Goal: Information Seeking & Learning: Learn about a topic

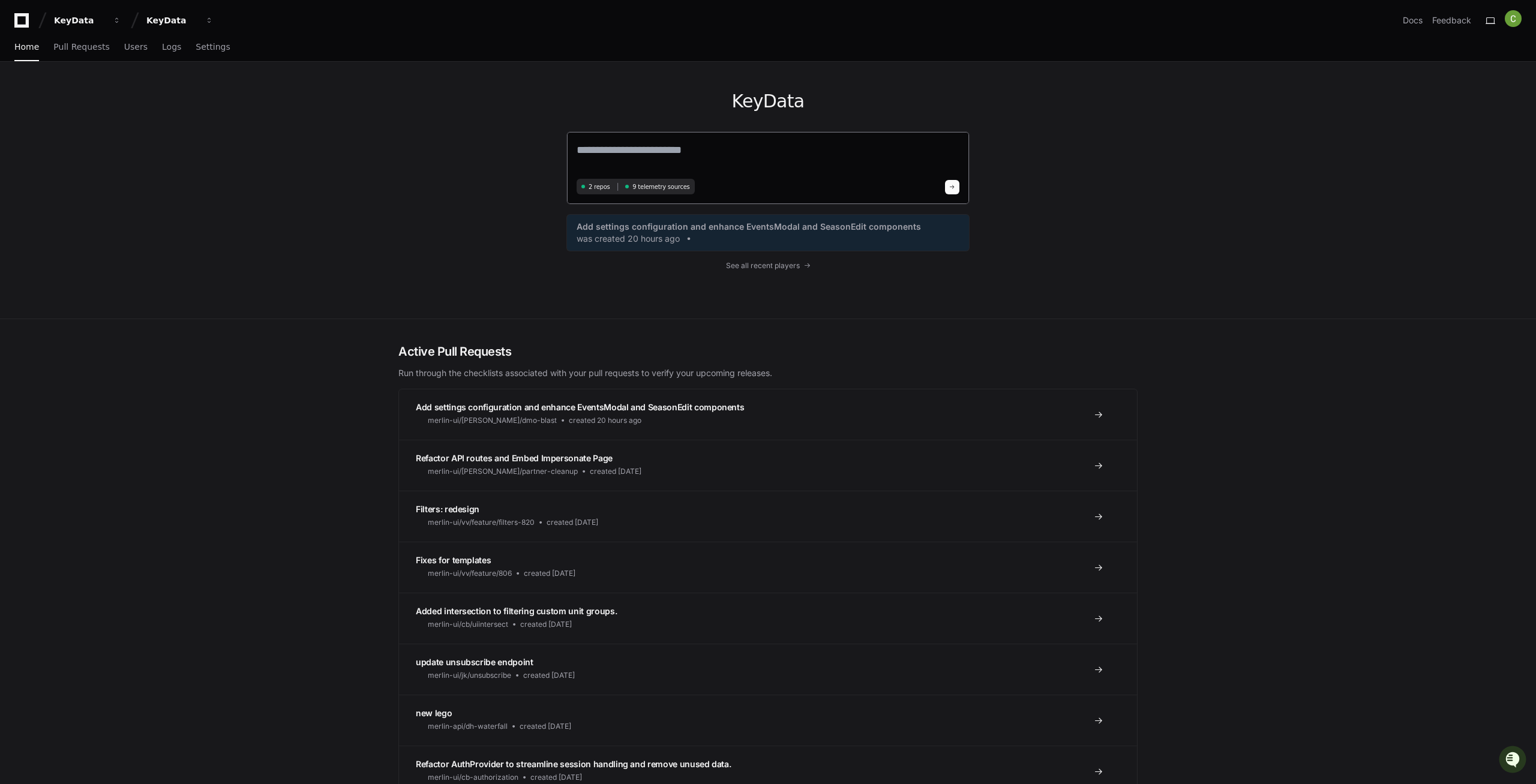
click at [696, 145] on textarea at bounding box center [768, 158] width 383 height 34
click at [302, 105] on div "KeyData 2 repos 9 telemetry sources Add settings configuration and enhance Even…" at bounding box center [768, 190] width 1536 height 258
click at [895, 61] on div "Home Pull Requests Users Logs Settings" at bounding box center [768, 48] width 1536 height 28
click at [1030, 137] on div "KeyData 2 repos 9 telemetry sources Add settings configuration and enhance Even…" at bounding box center [768, 190] width 768 height 257
click at [615, 149] on textarea at bounding box center [768, 158] width 383 height 34
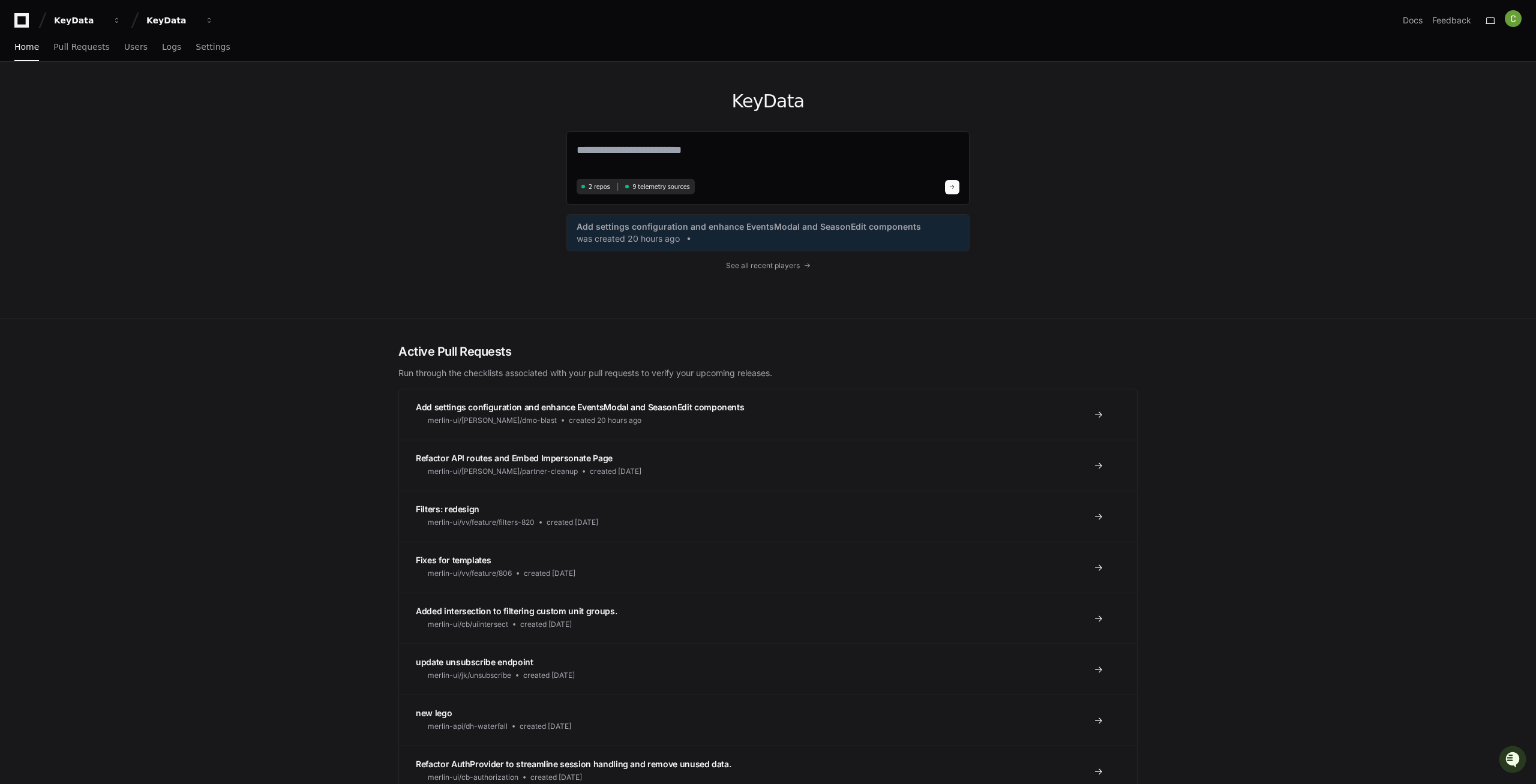
click at [490, 144] on div "KeyData 2 repos 9 telemetry sources Add settings configuration and enhance Even…" at bounding box center [768, 190] width 768 height 257
click at [628, 141] on div "2 repos 9 telemetry sources" at bounding box center [768, 168] width 403 height 74
click at [624, 146] on textarea at bounding box center [768, 158] width 383 height 34
click at [624, 149] on textarea at bounding box center [768, 158] width 383 height 34
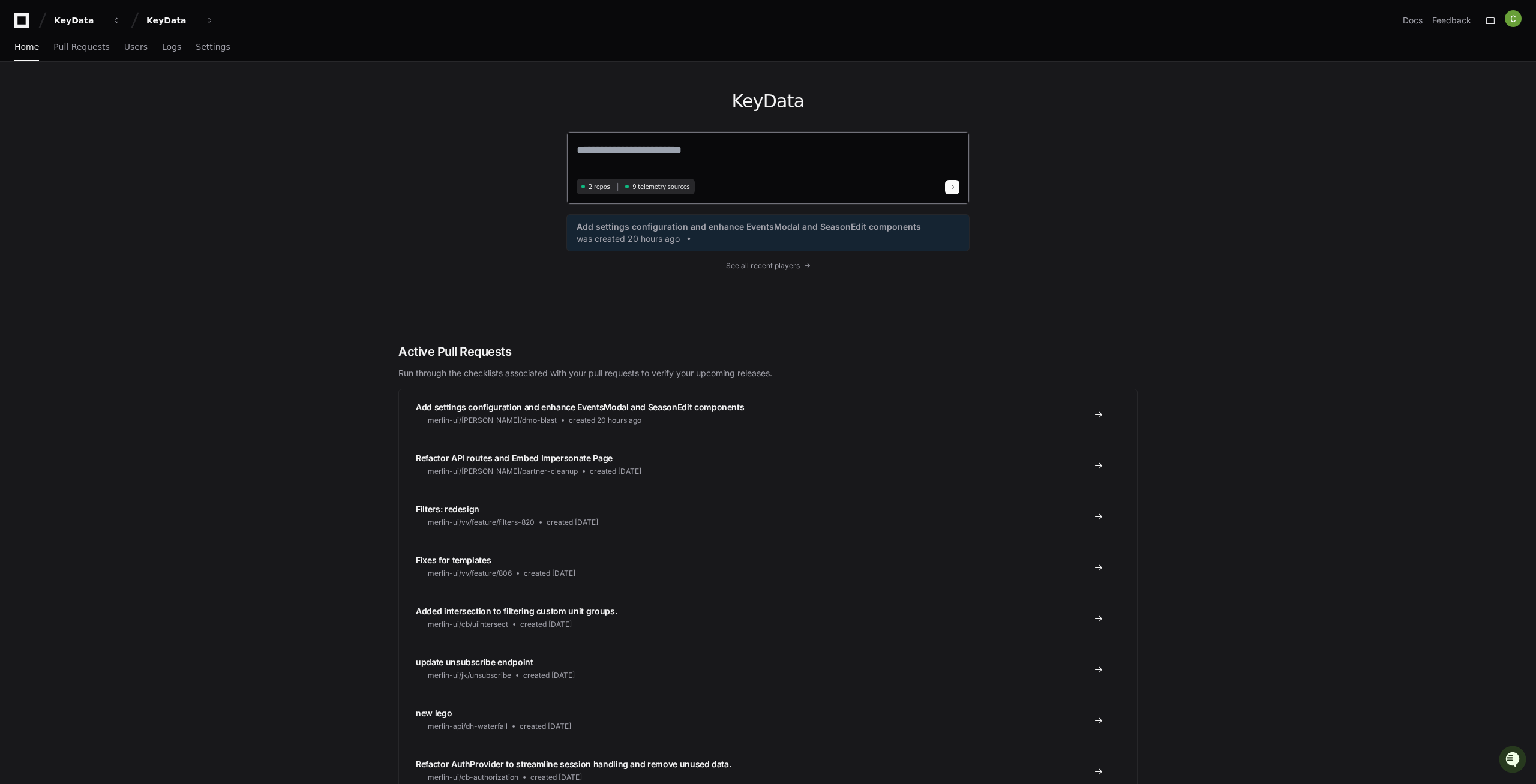
click at [621, 151] on textarea at bounding box center [768, 158] width 383 height 34
click at [630, 148] on textarea at bounding box center [768, 158] width 383 height 34
click at [462, 134] on div "KeyData 2 repos 9 telemetry sources Add settings configuration and enhance Even…" at bounding box center [768, 190] width 768 height 257
click at [639, 147] on textarea at bounding box center [768, 158] width 383 height 34
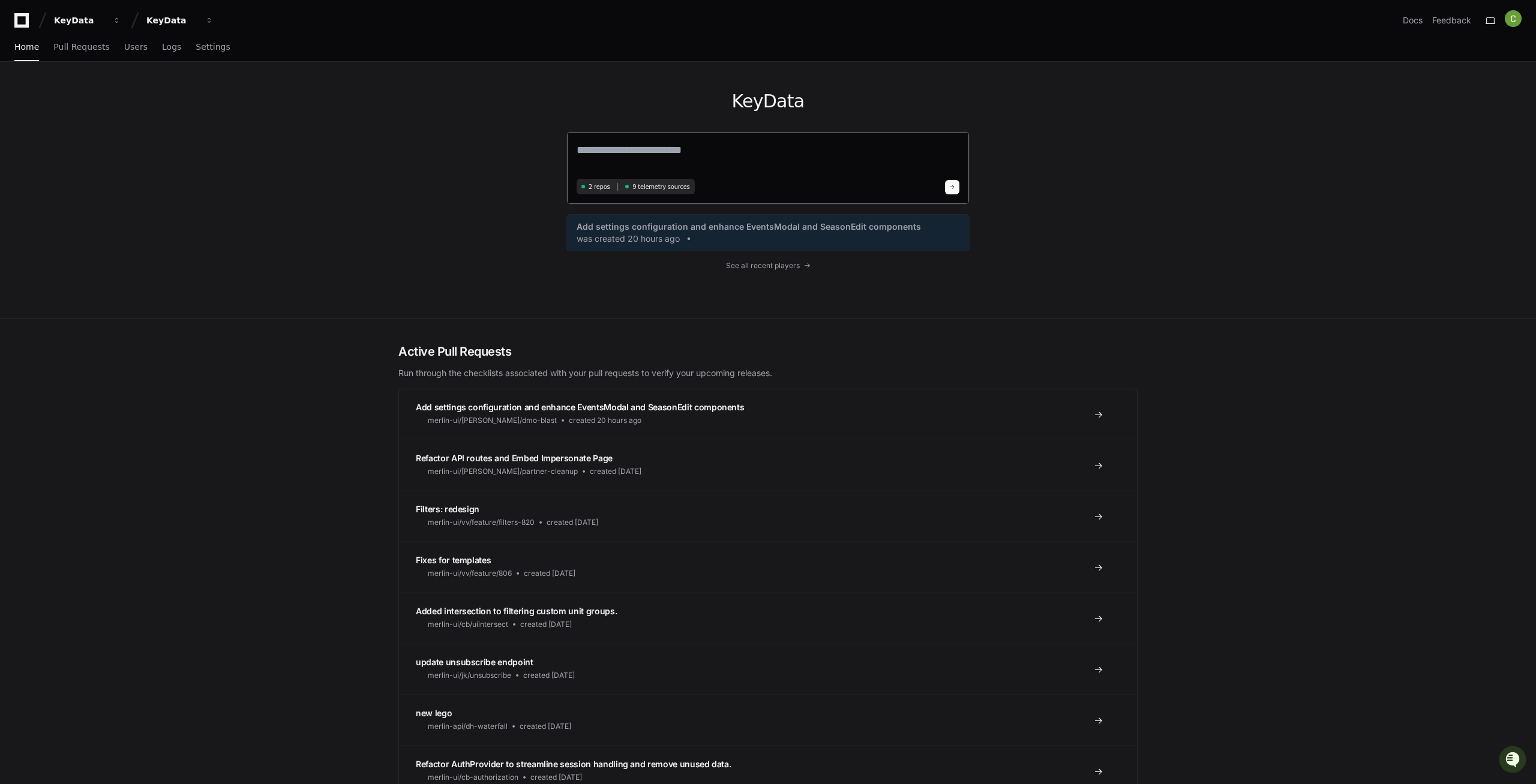
click at [639, 147] on textarea at bounding box center [768, 158] width 383 height 34
click at [594, 144] on textarea at bounding box center [768, 158] width 383 height 34
click at [86, 51] on span "Pull Requests" at bounding box center [81, 47] width 56 height 7
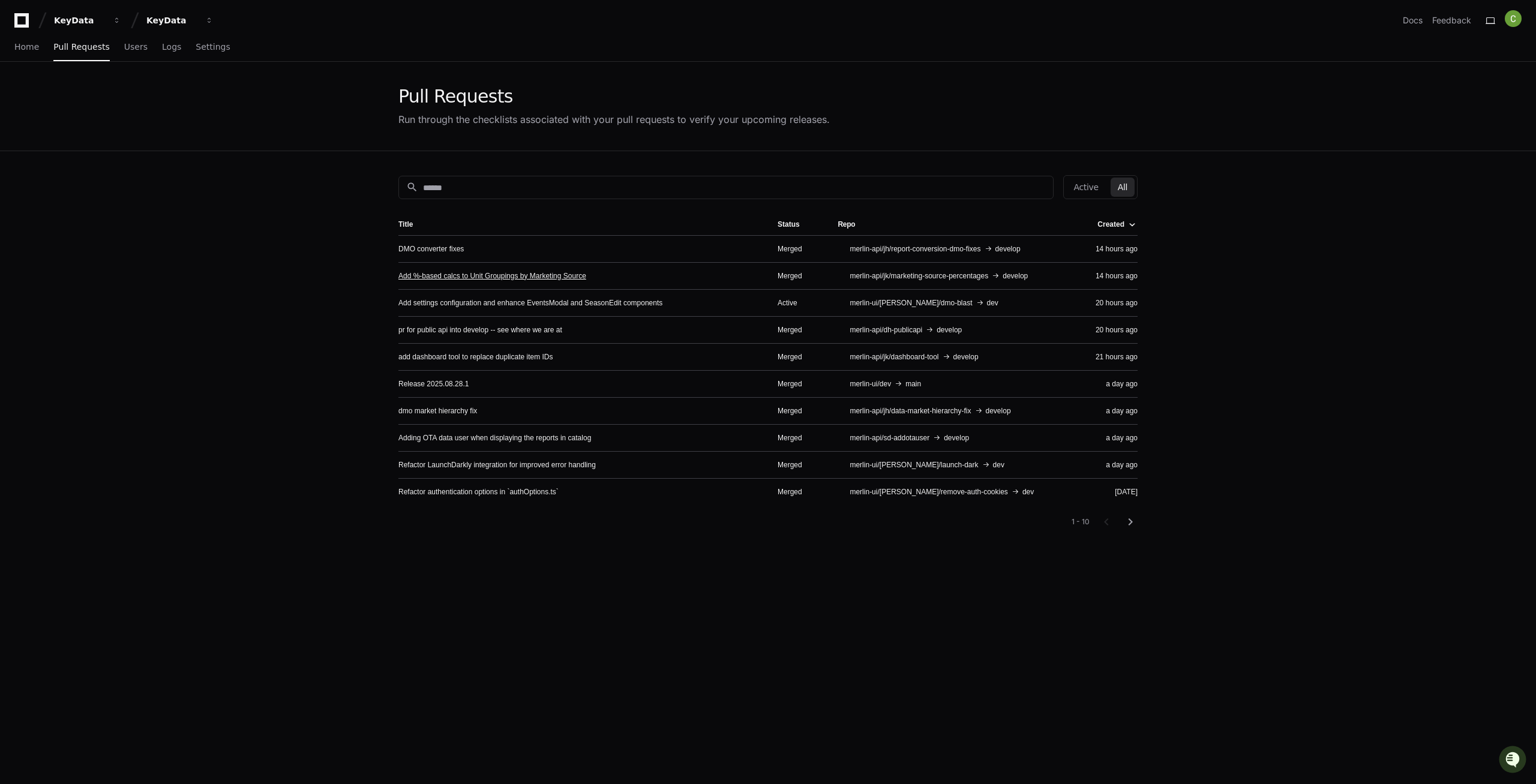
click at [459, 277] on link "Add %-based calcs to Unit Groupings by Marketing Source" at bounding box center [493, 276] width 188 height 9
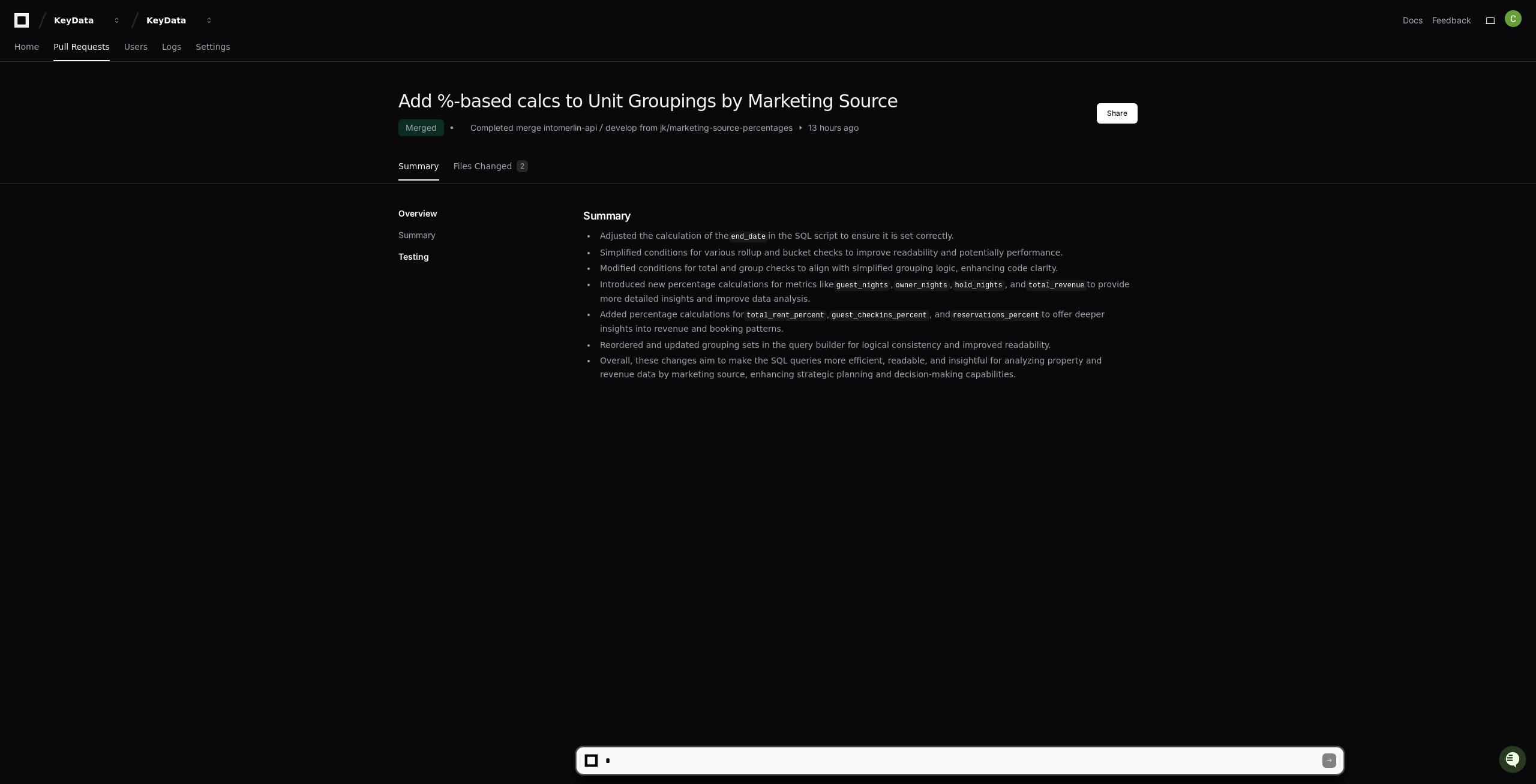
click at [659, 758] on textarea at bounding box center [963, 760] width 719 height 26
click at [651, 766] on textarea at bounding box center [963, 760] width 719 height 26
click at [651, 763] on textarea at bounding box center [963, 760] width 719 height 26
drag, startPoint x: 923, startPoint y: 384, endPoint x: 904, endPoint y: 371, distance: 23.0
click at [904, 371] on div "Summary Adjusted the calculation of the end_date in the SQL script to ensure it…" at bounding box center [860, 296] width 554 height 176
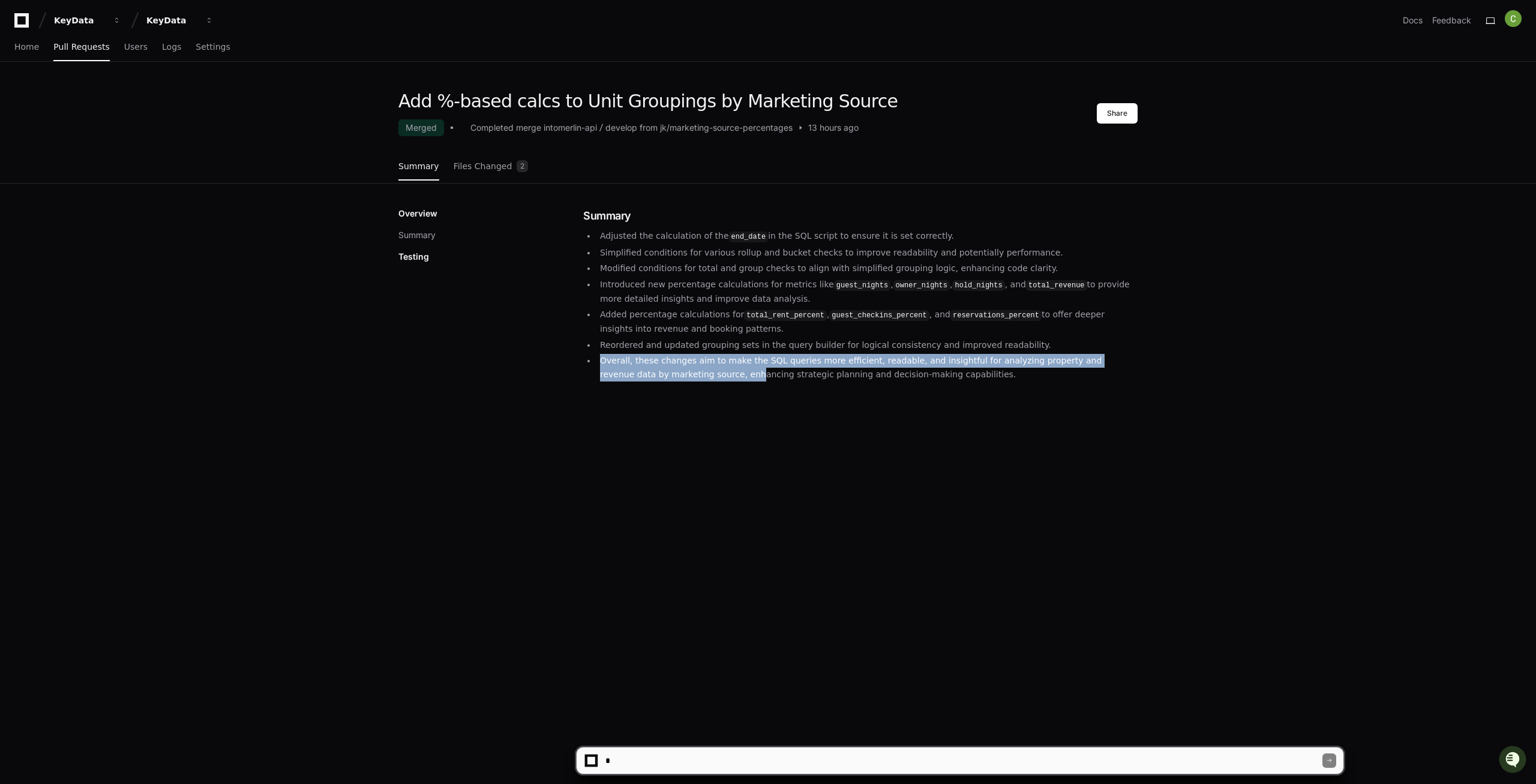
drag, startPoint x: 611, startPoint y: 392, endPoint x: 681, endPoint y: 490, distance: 120.4
click at [681, 490] on div "Add %-based calcs to Unit Groupings by Marketing Source Merged Completed merge …" at bounding box center [768, 483] width 1536 height 784
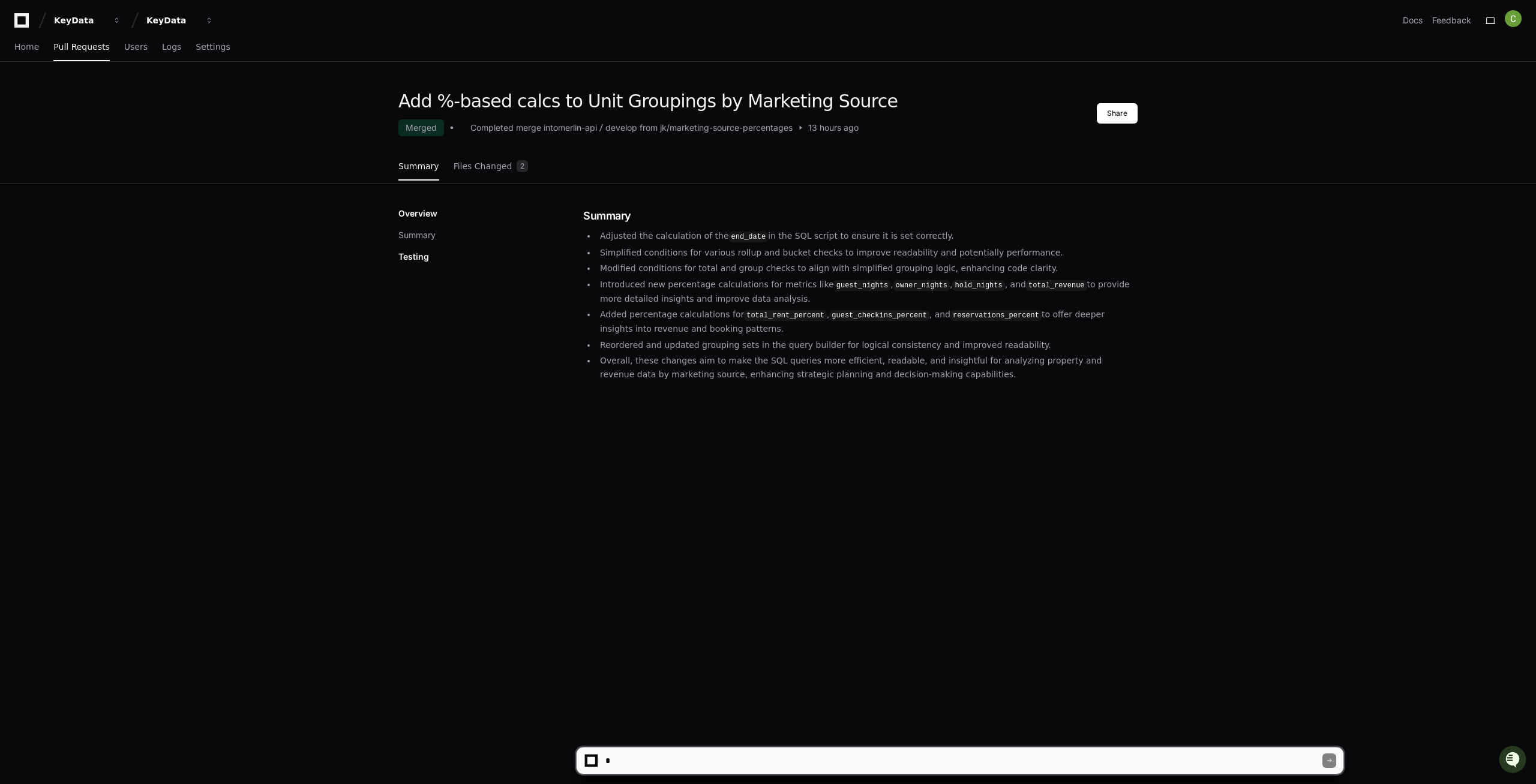
click at [842, 451] on div "Add %-based calcs to Unit Groupings by Marketing Source Merged Completed merge …" at bounding box center [768, 483] width 1536 height 784
click at [653, 756] on textarea at bounding box center [963, 760] width 719 height 26
click at [645, 763] on textarea at bounding box center [963, 760] width 719 height 26
click at [667, 760] on textarea at bounding box center [963, 760] width 719 height 26
click at [138, 48] on div "Home Pull Requests Users Logs Settings" at bounding box center [122, 47] width 216 height 28
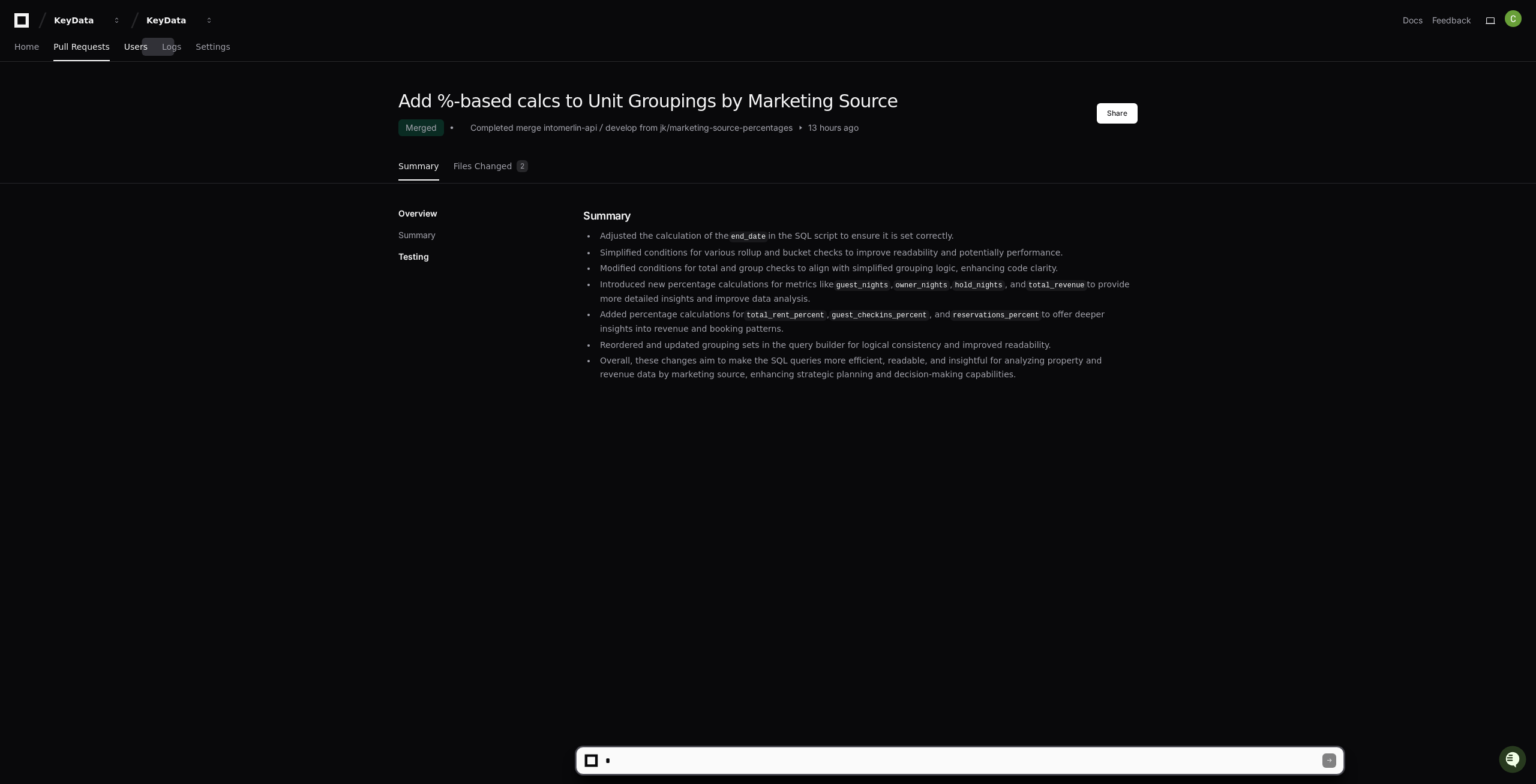
click at [124, 46] on span "Users" at bounding box center [136, 47] width 24 height 7
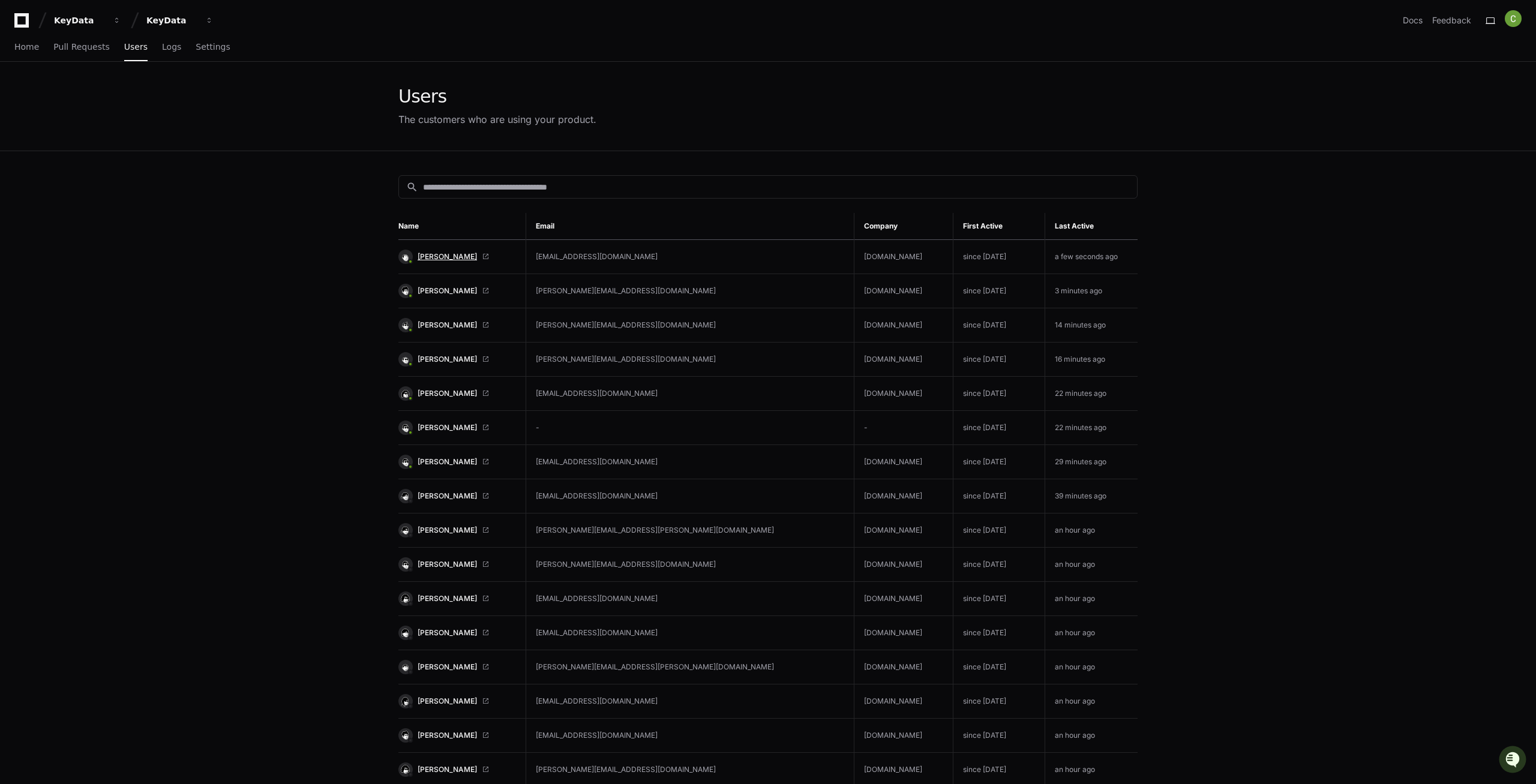
click at [432, 258] on span "[PERSON_NAME]" at bounding box center [447, 257] width 59 height 9
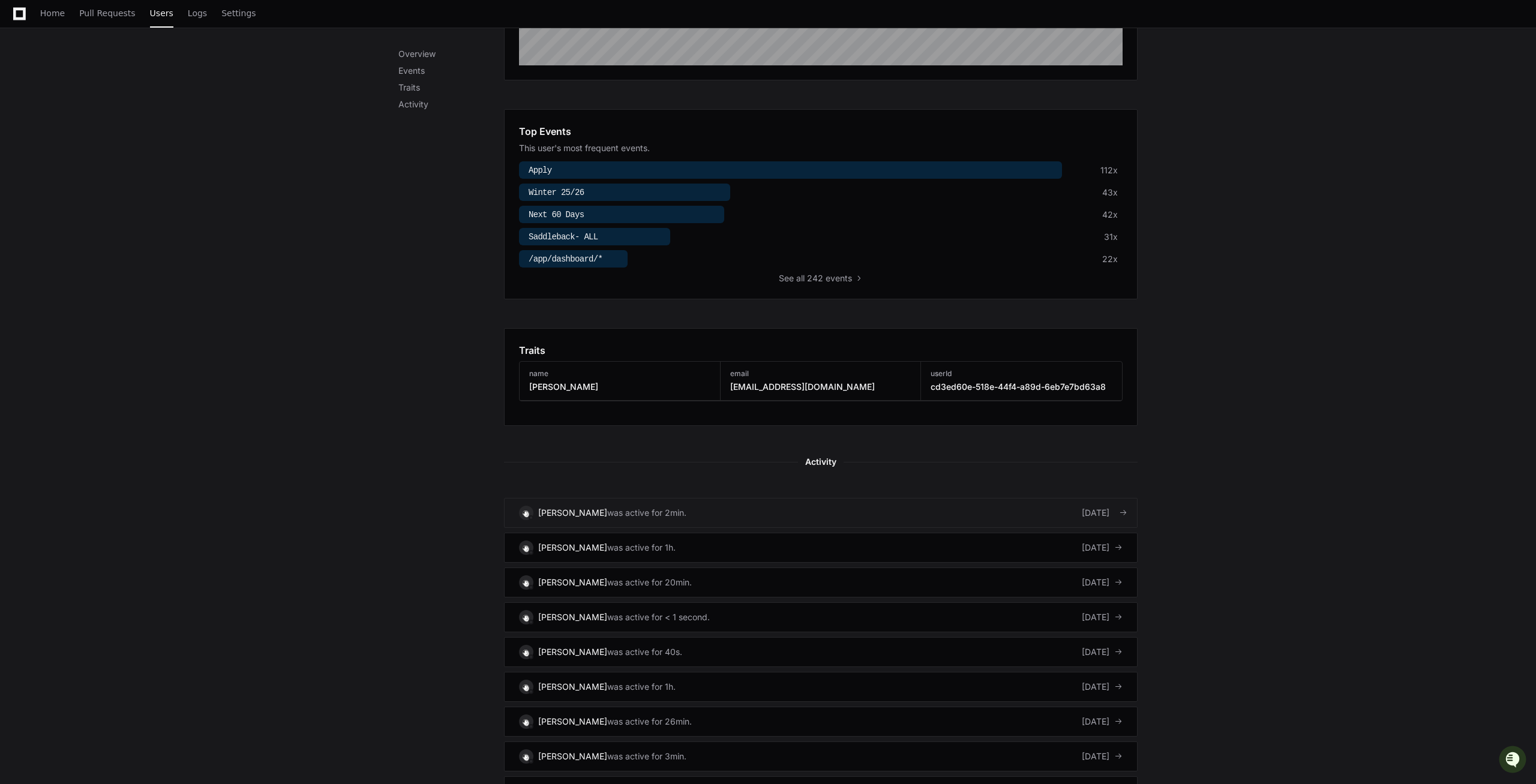
click at [624, 522] on link "[PERSON_NAME] was active for 2min. [DATE]" at bounding box center [821, 513] width 634 height 30
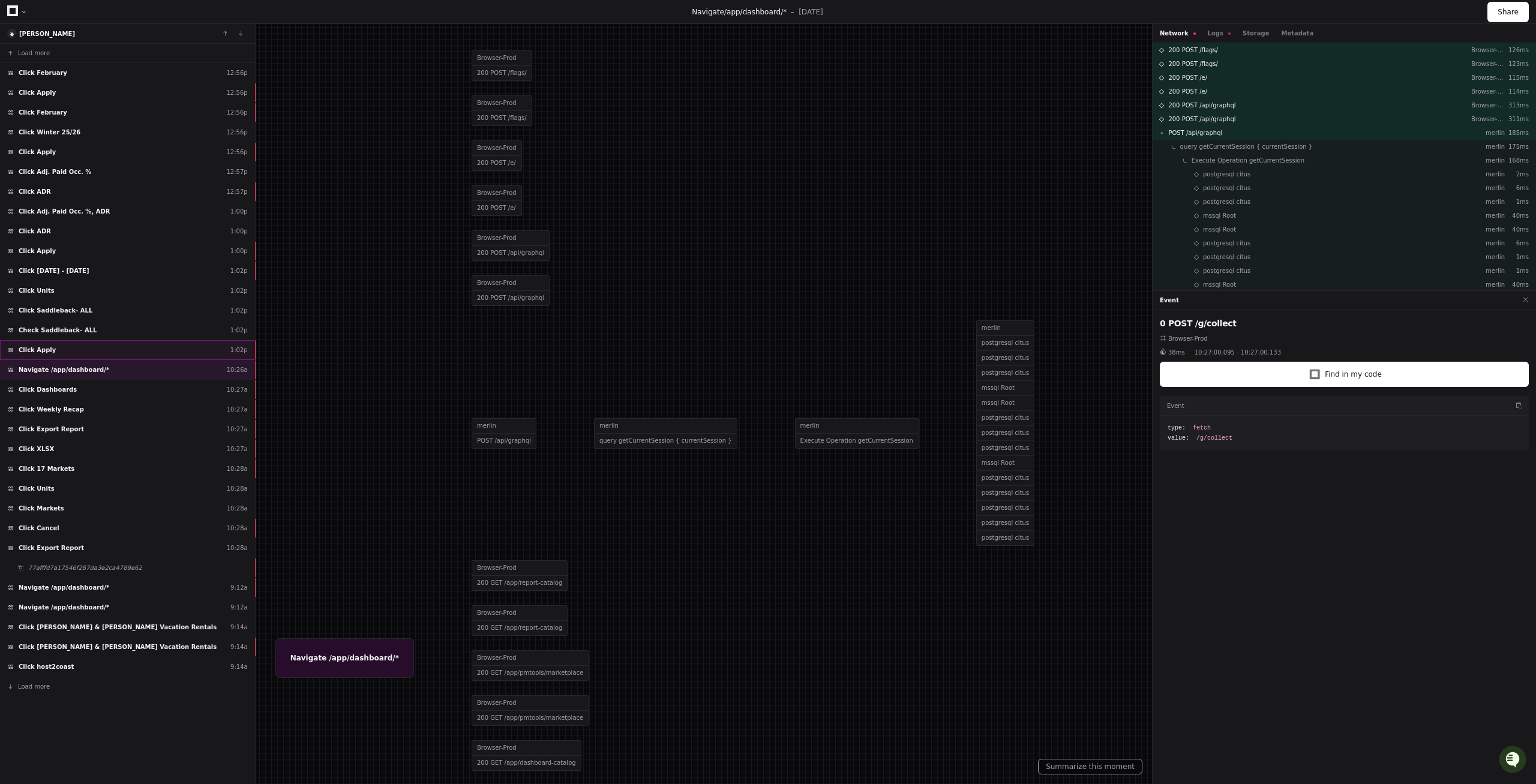
click at [78, 350] on div "Click Apply 1:02p" at bounding box center [127, 349] width 255 height 20
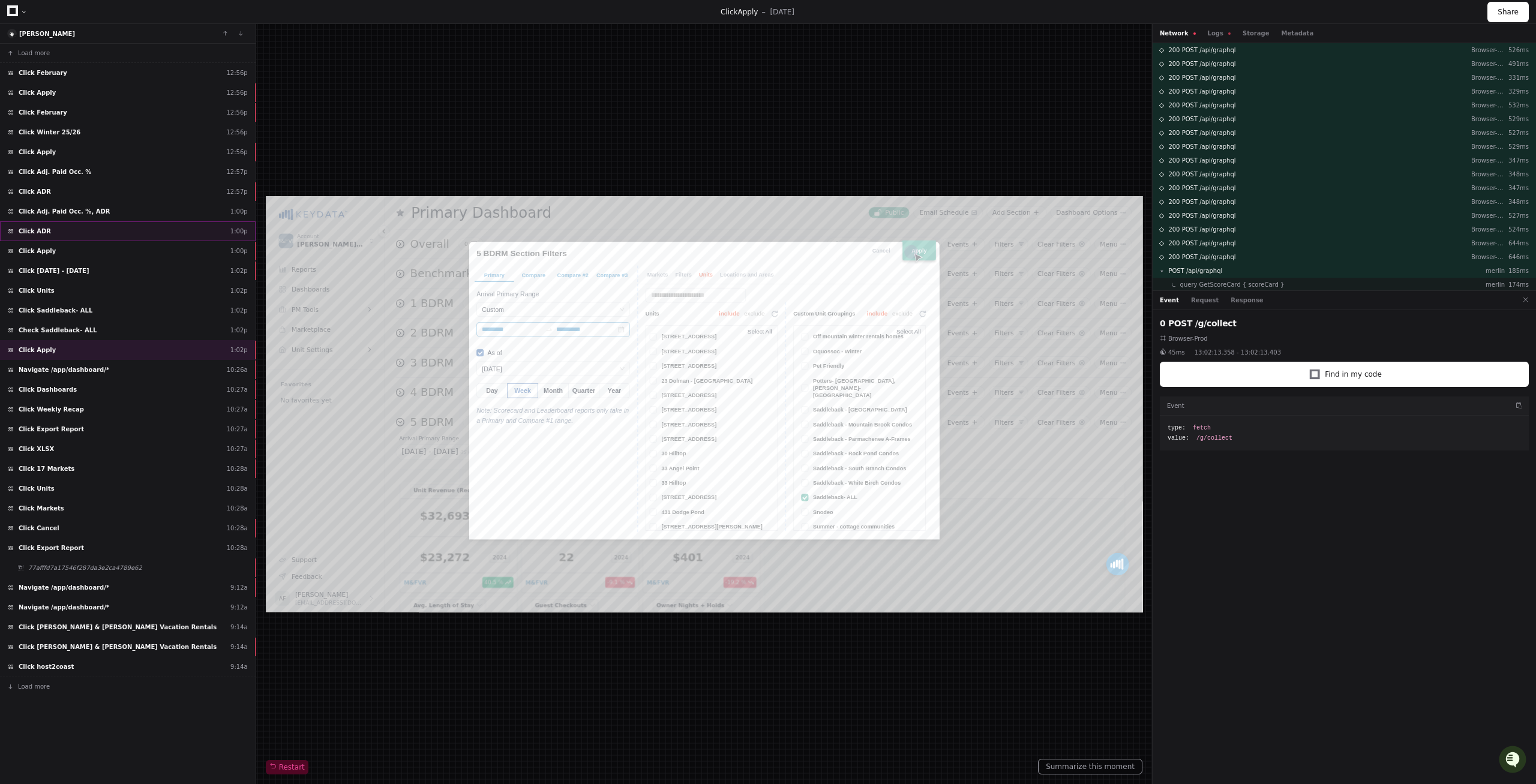
click at [134, 228] on div "Click ADR 1:00p" at bounding box center [127, 231] width 255 height 20
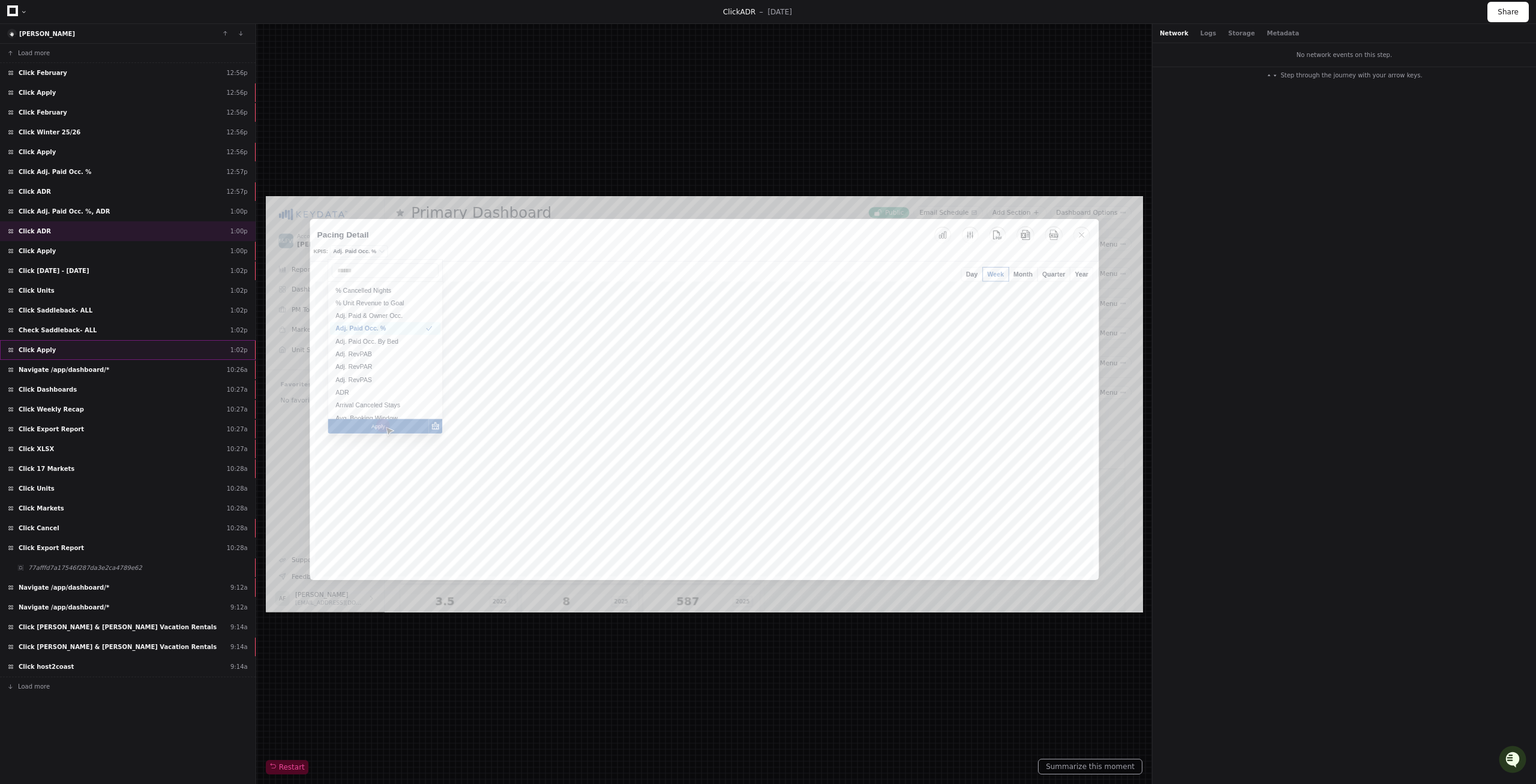
click at [92, 352] on div "Click Apply 1:02p" at bounding box center [127, 349] width 255 height 20
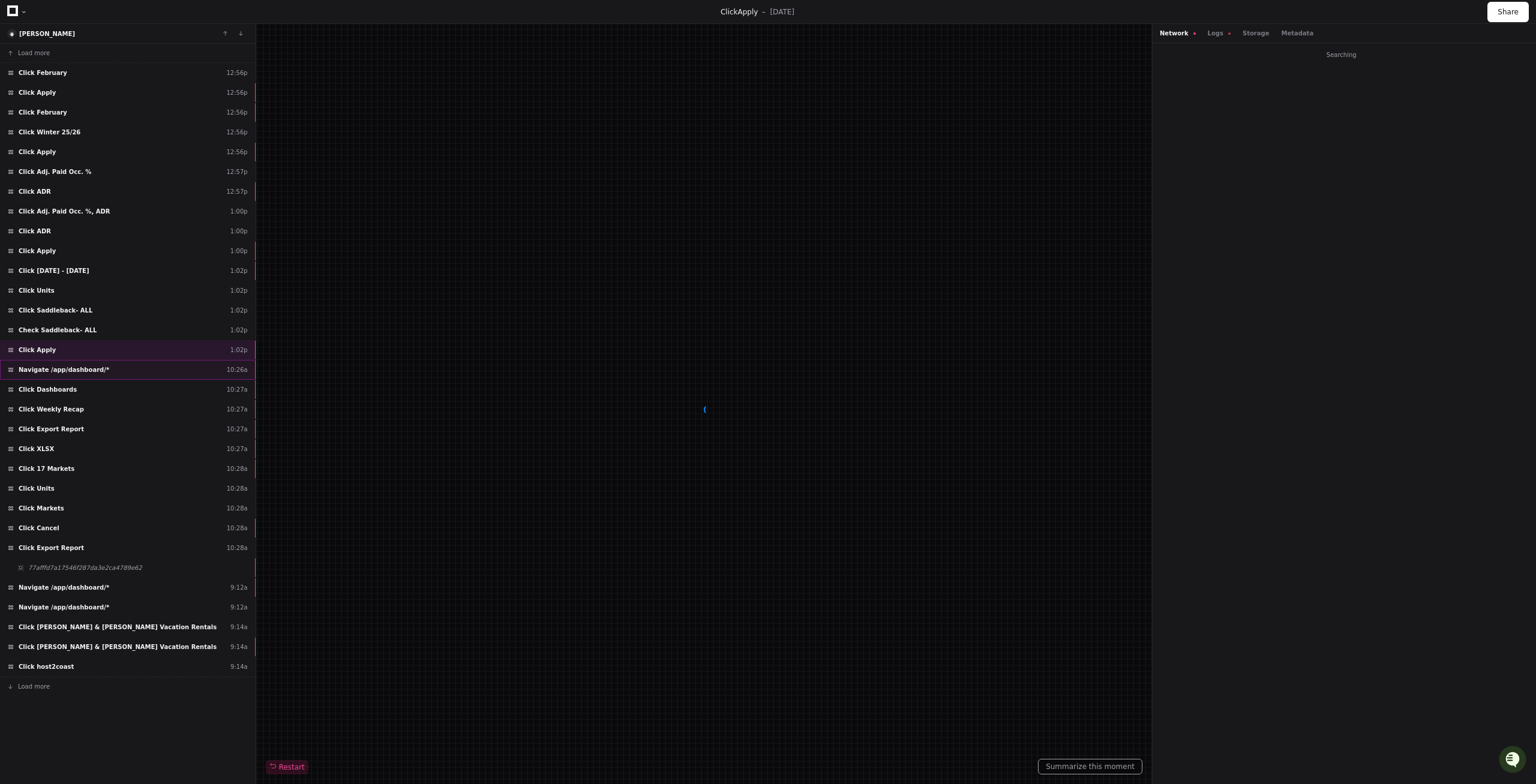
click at [86, 365] on span "Navigate /app/dashboard/*" at bounding box center [64, 369] width 91 height 9
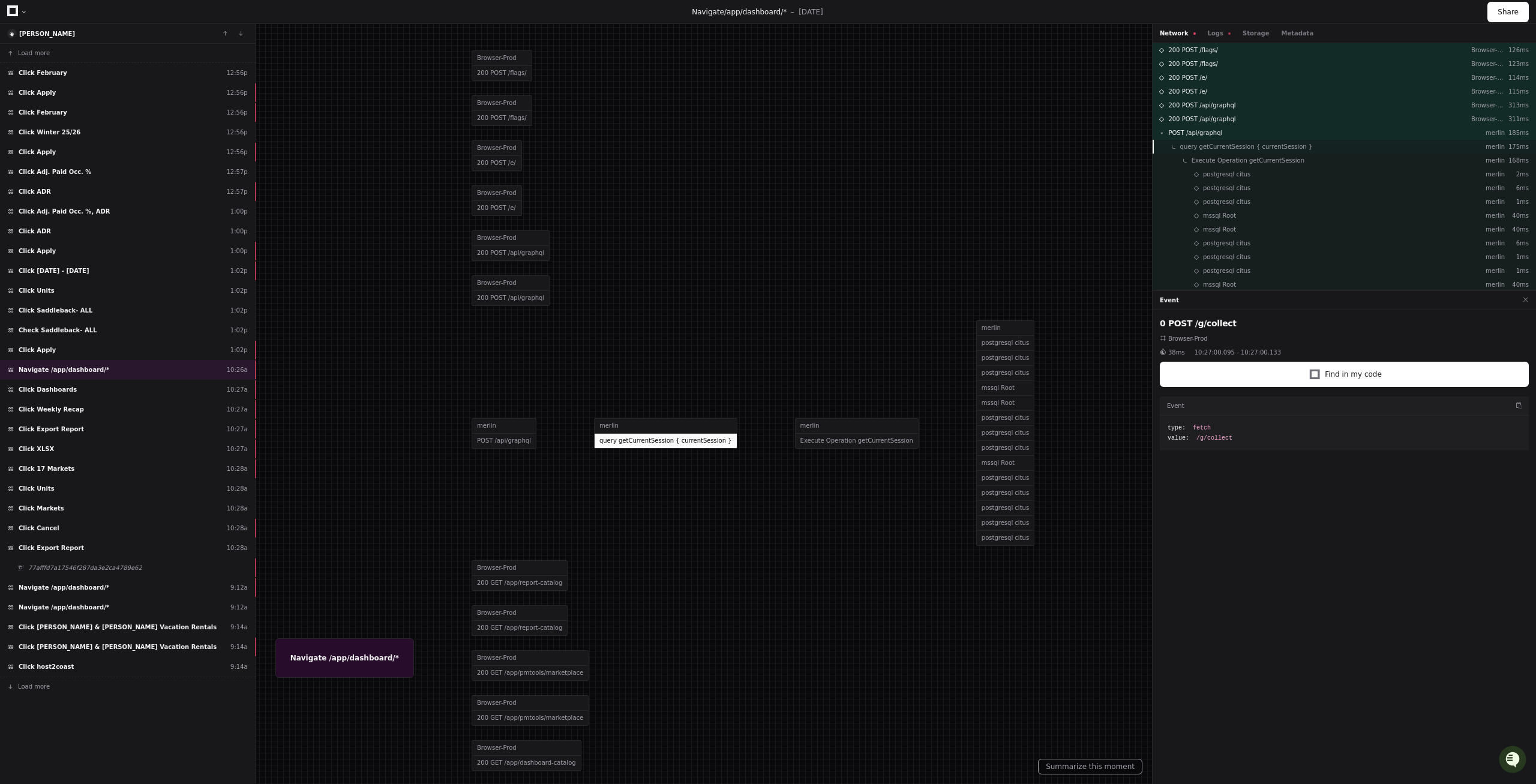
click at [1236, 152] on div "query getCurrentSession { currentSession } merlin 175ms" at bounding box center [1344, 146] width 383 height 13
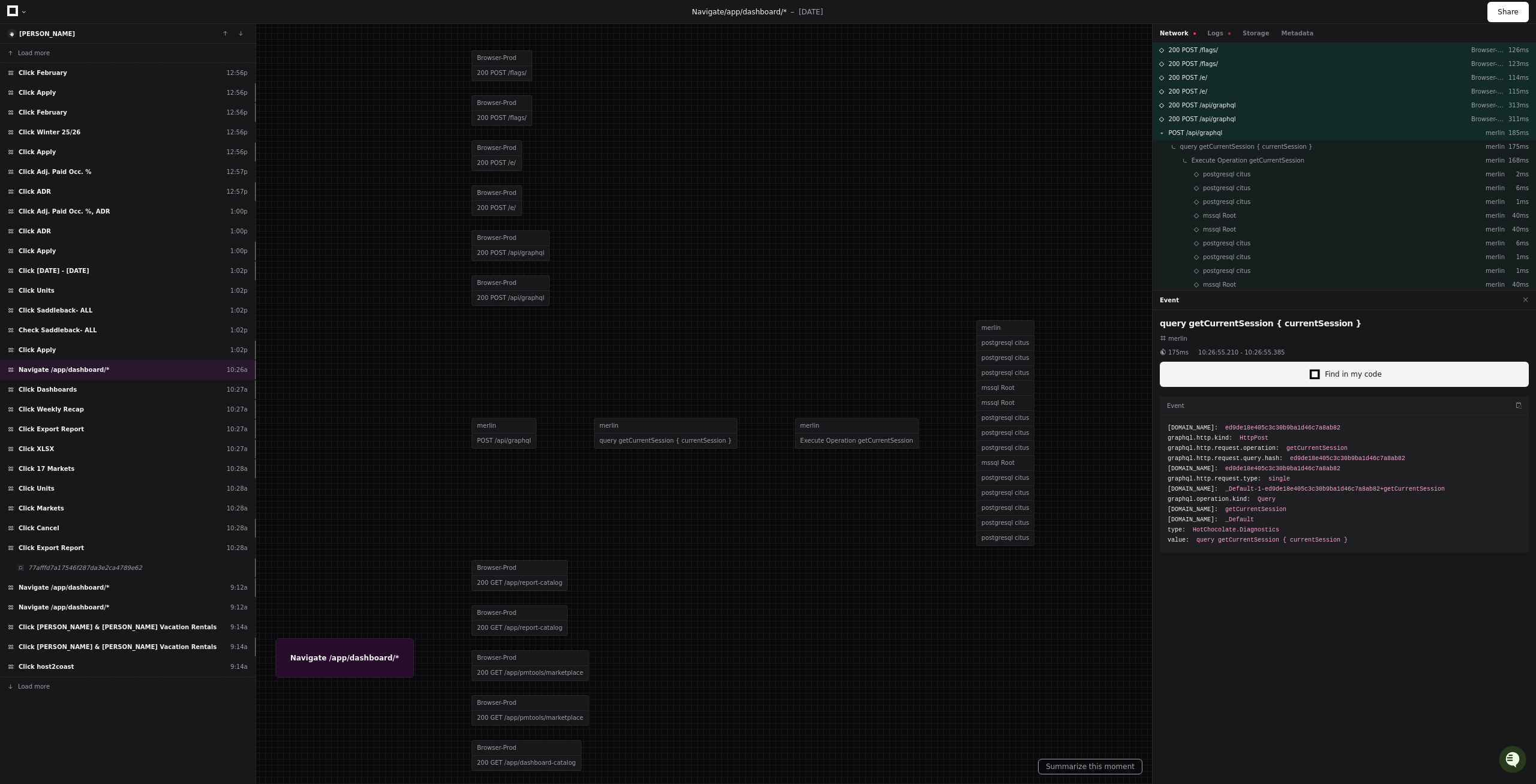
click at [1361, 371] on span "Find in my code" at bounding box center [1353, 375] width 57 height 9
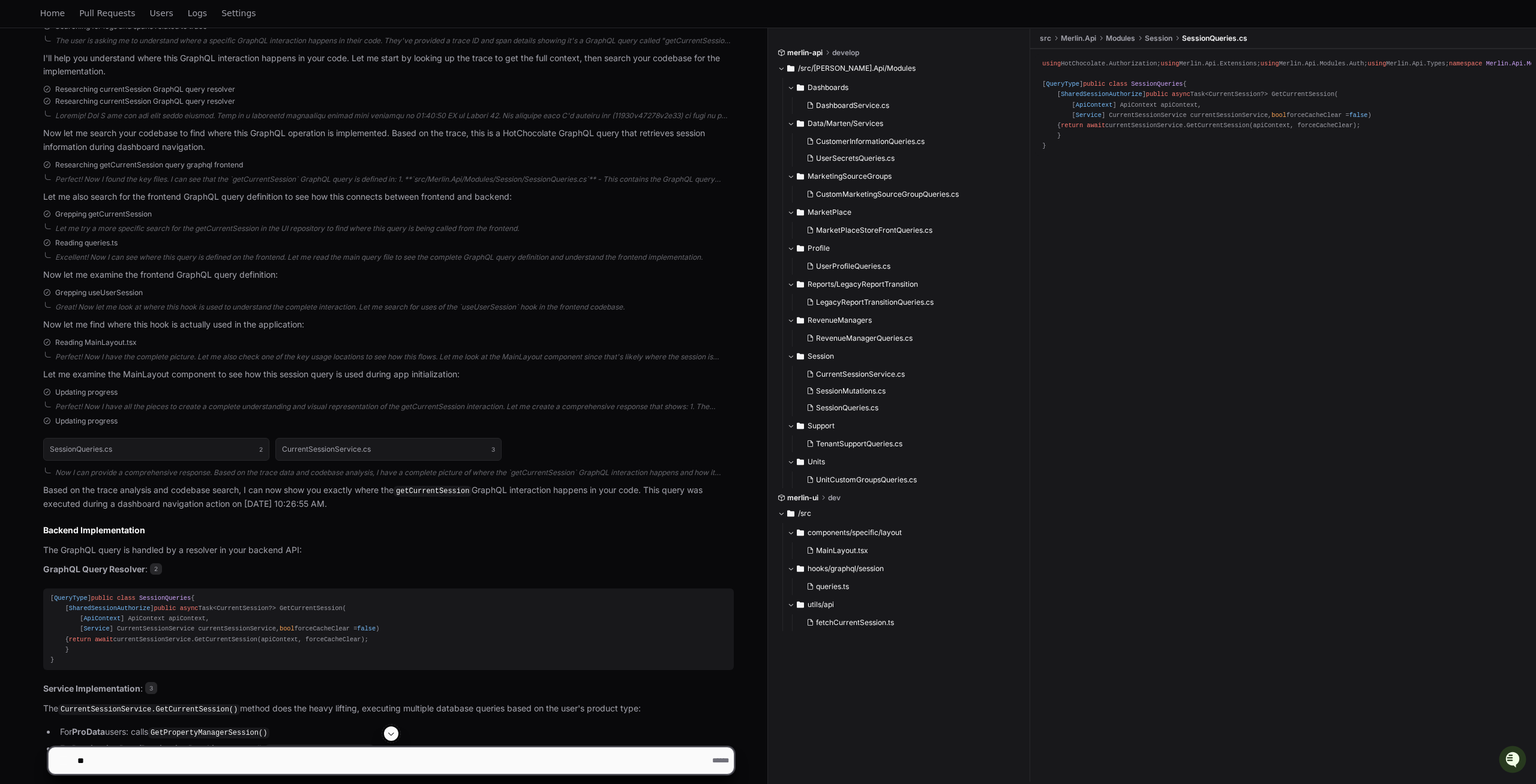
scroll to position [329, 0]
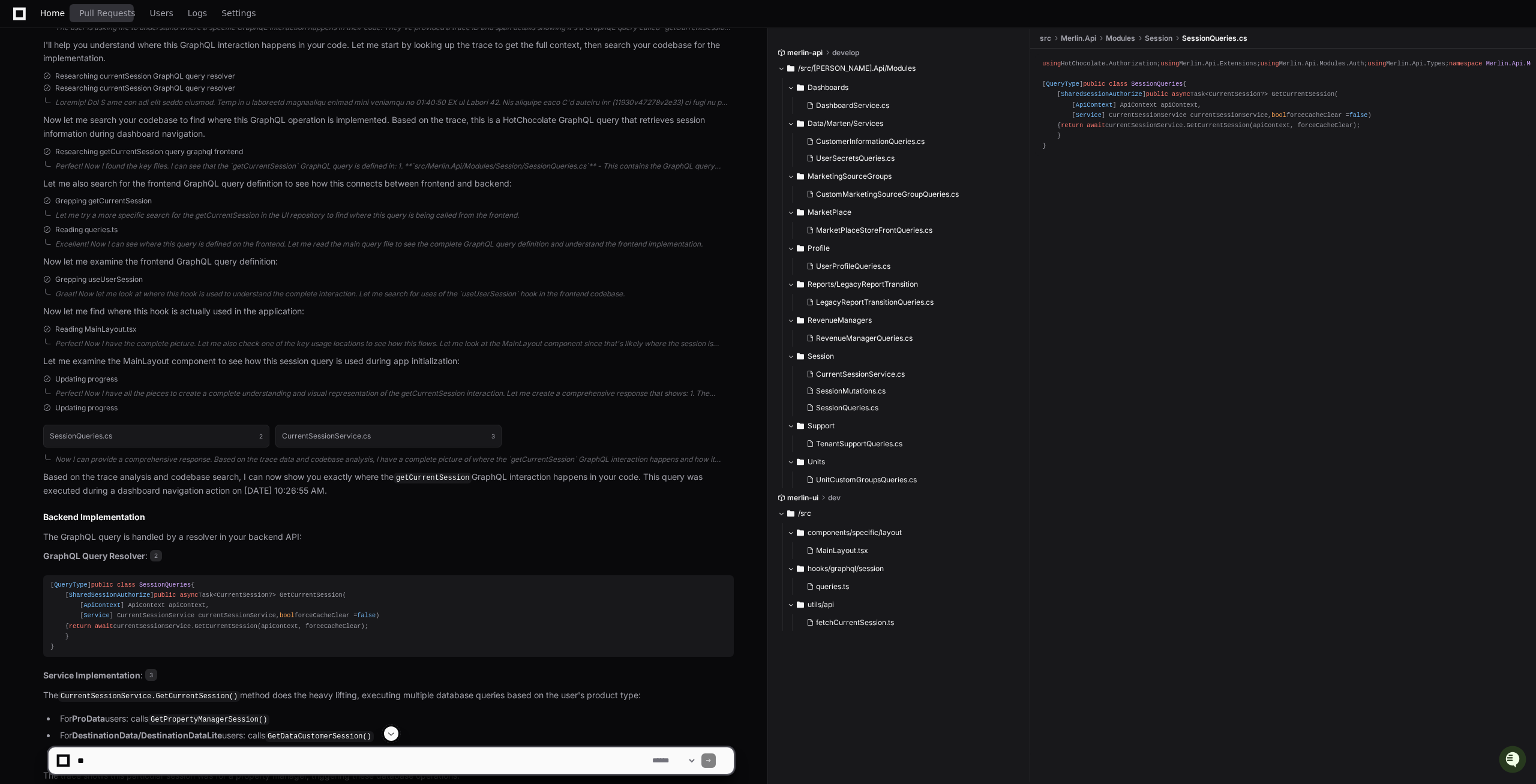
click at [54, 17] on span "Home" at bounding box center [52, 13] width 25 height 7
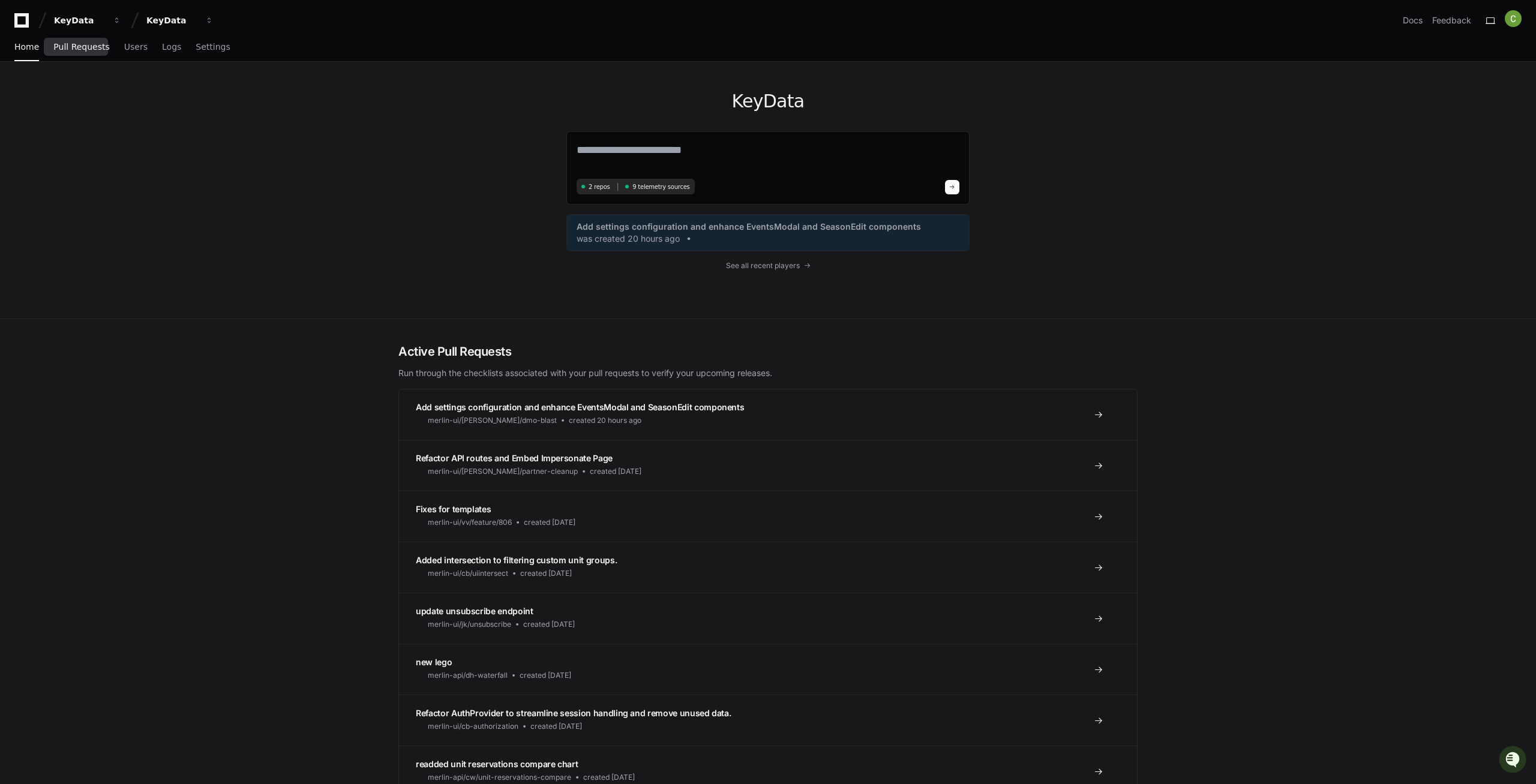
click at [87, 54] on link "Pull Requests" at bounding box center [81, 47] width 56 height 28
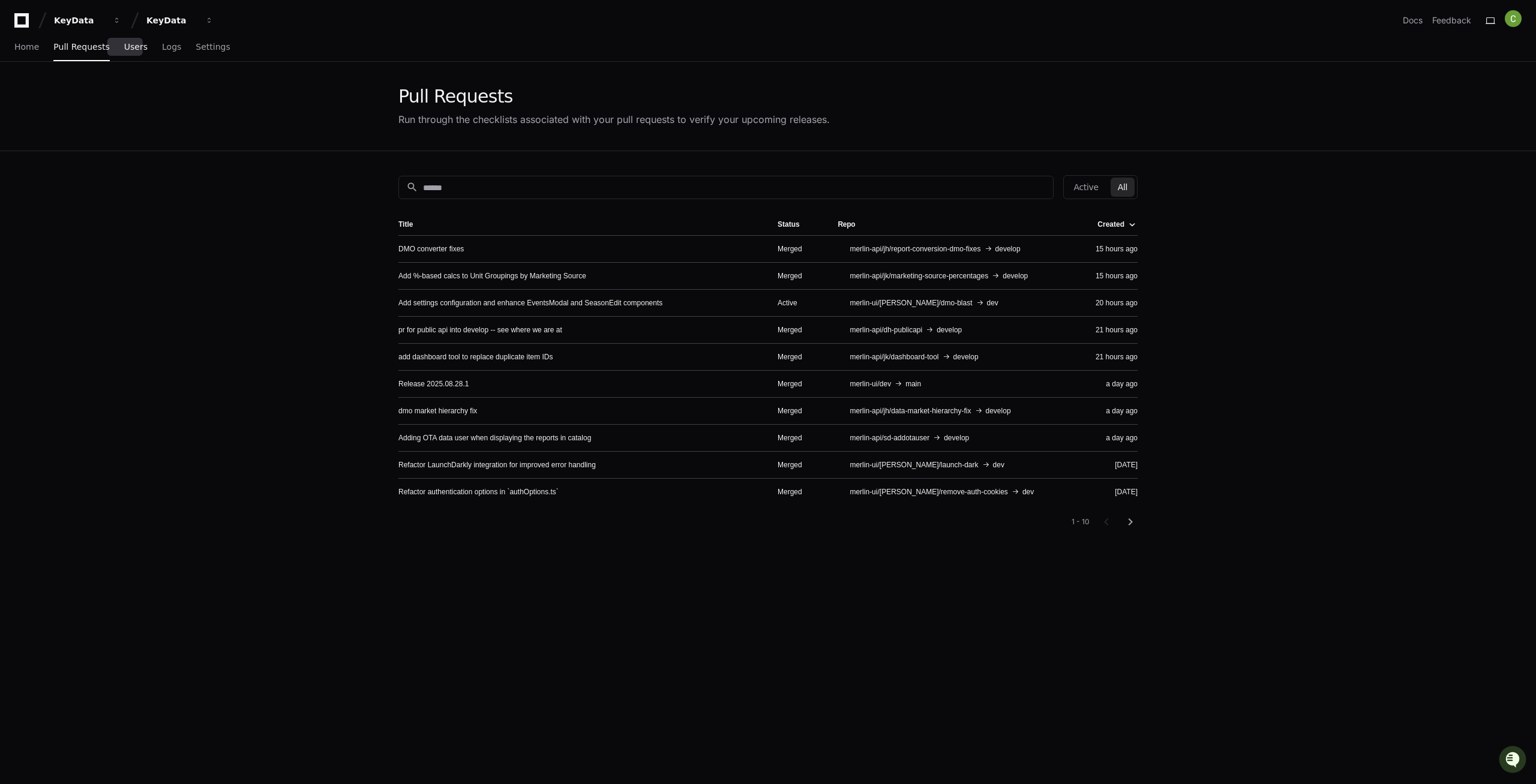
click at [128, 40] on link "Users" at bounding box center [136, 47] width 24 height 28
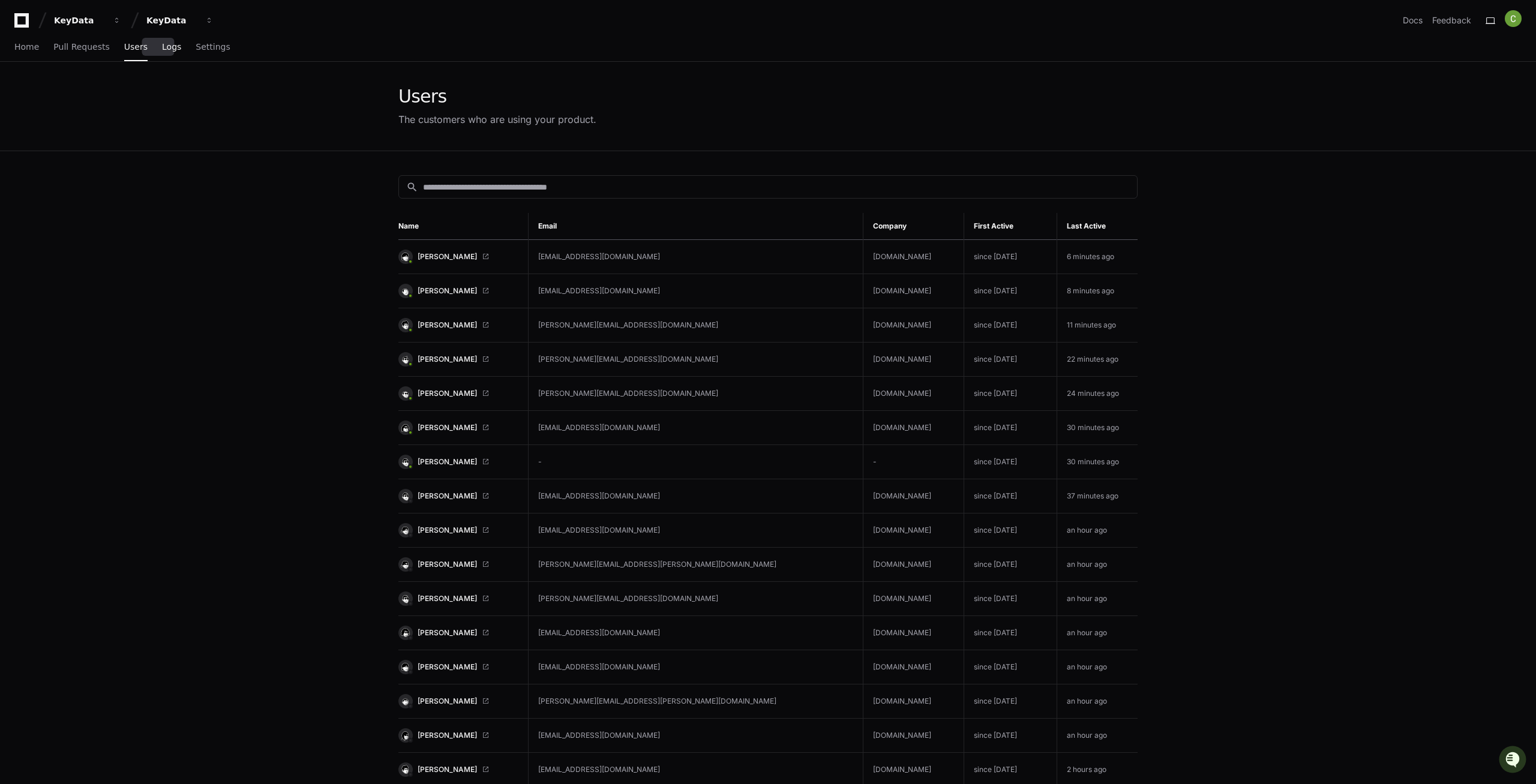
click at [162, 46] on span "Logs" at bounding box center [172, 47] width 19 height 7
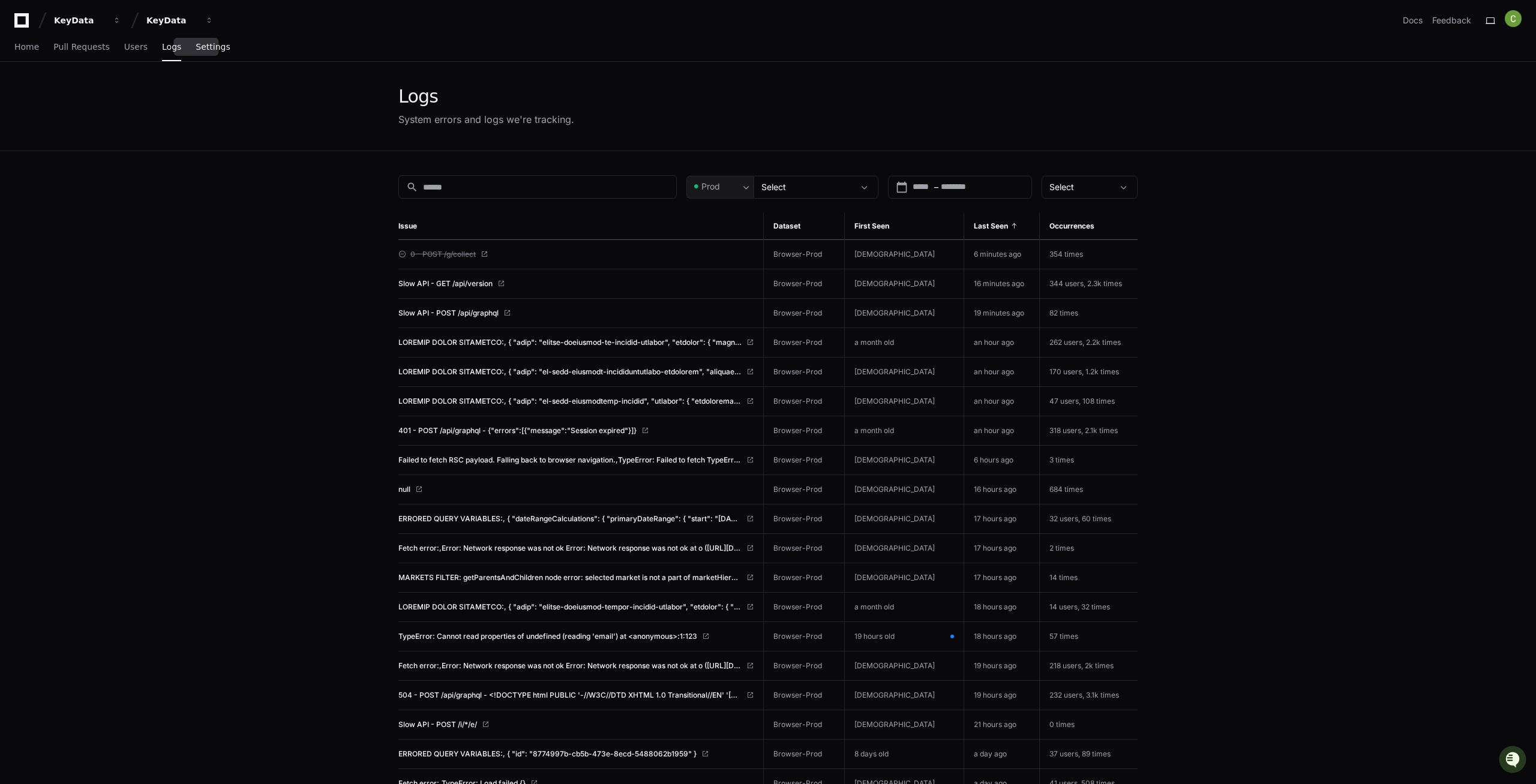
click at [195, 50] on span "Settings" at bounding box center [212, 47] width 34 height 7
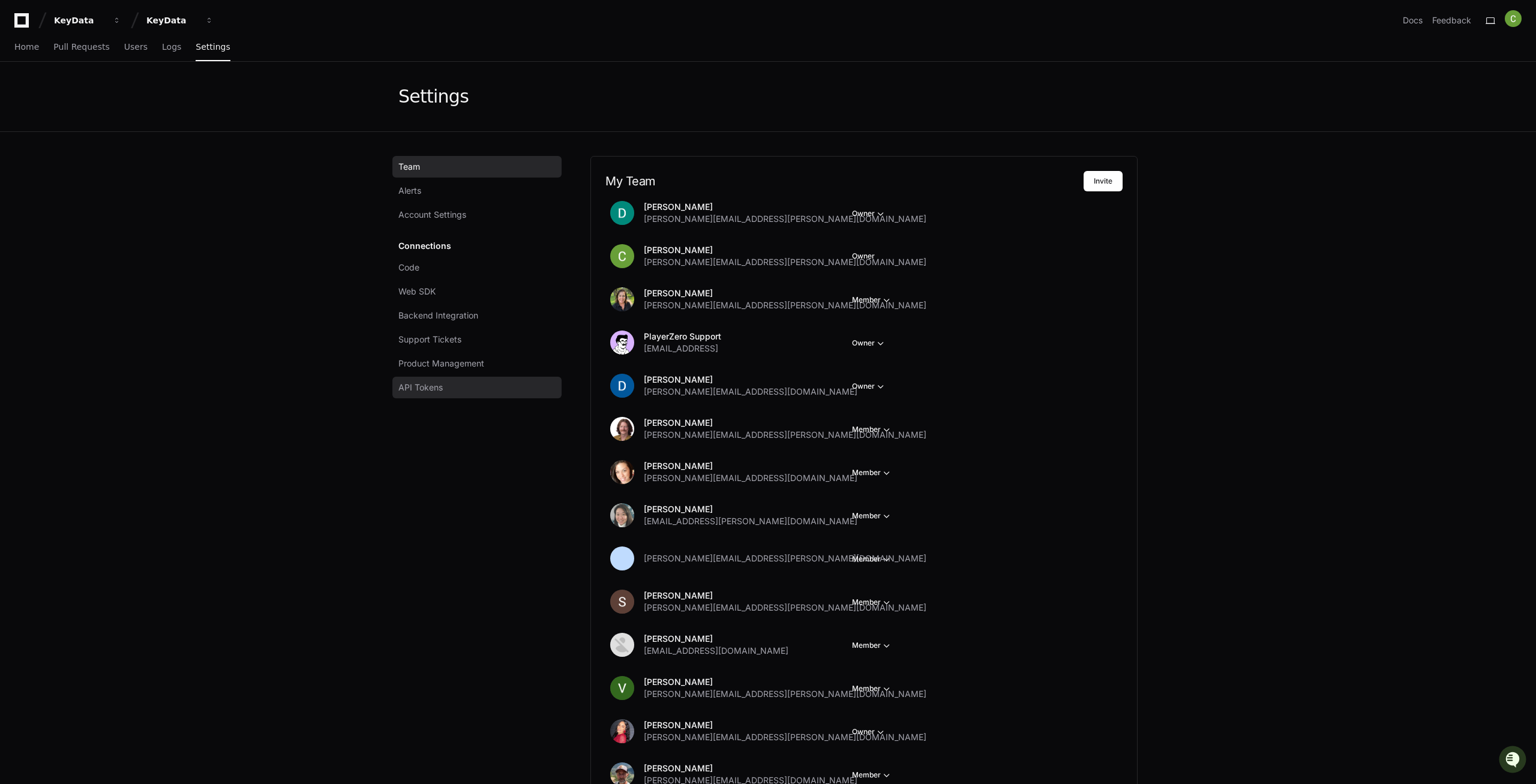
click at [430, 387] on span "API Tokens" at bounding box center [421, 387] width 44 height 12
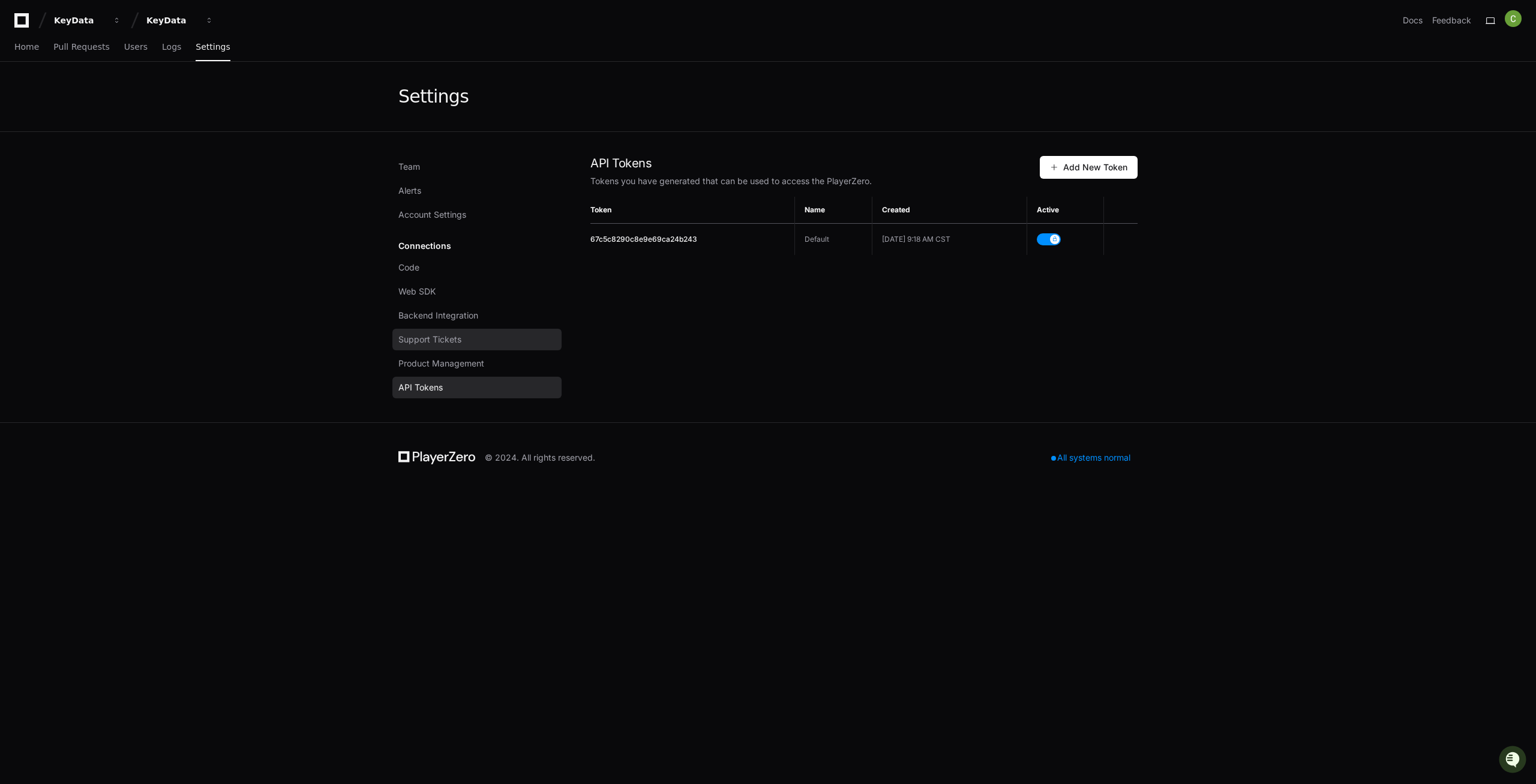
click at [444, 343] on span "Support Tickets" at bounding box center [430, 339] width 63 height 12
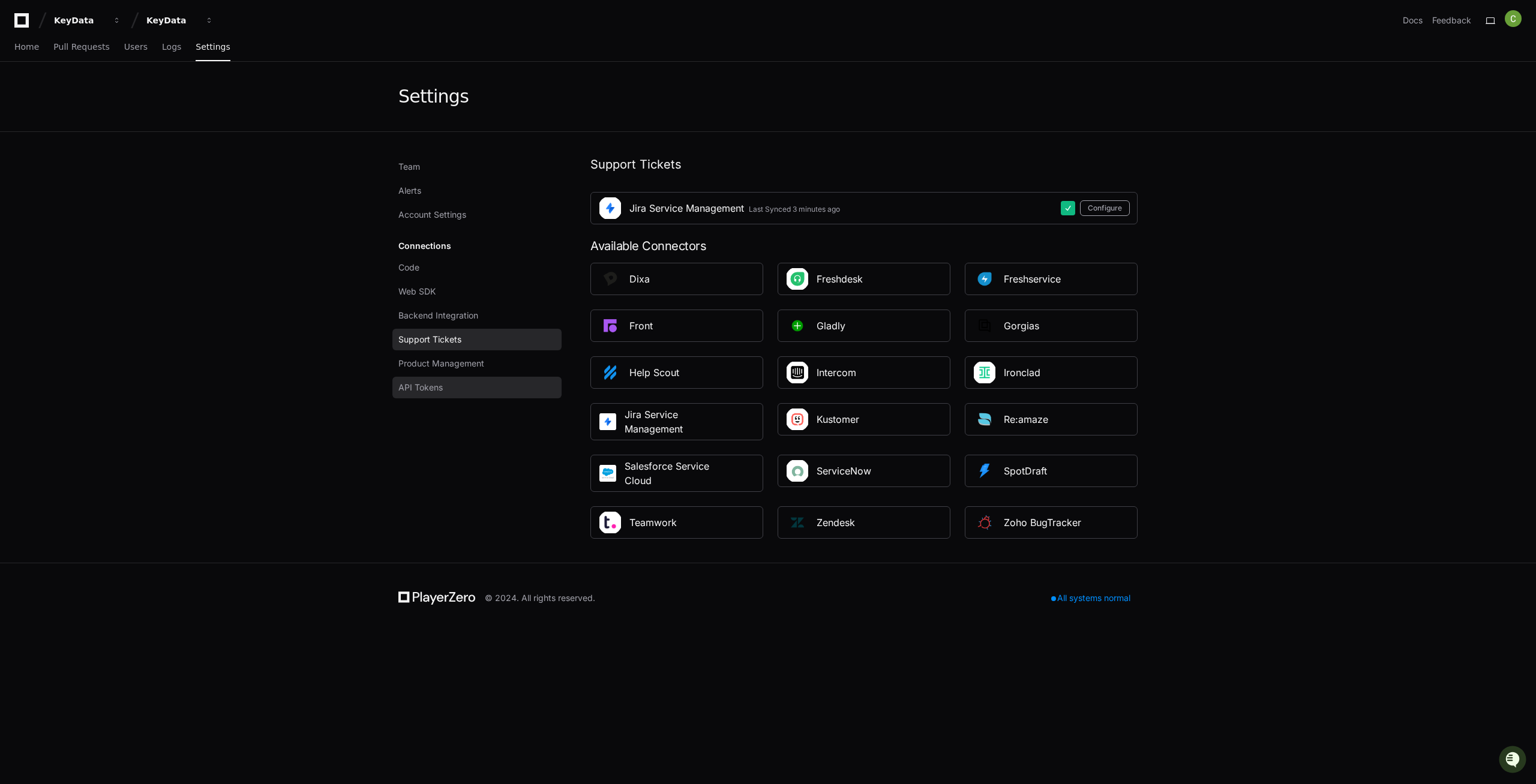
click at [430, 379] on link "API Tokens" at bounding box center [477, 387] width 169 height 21
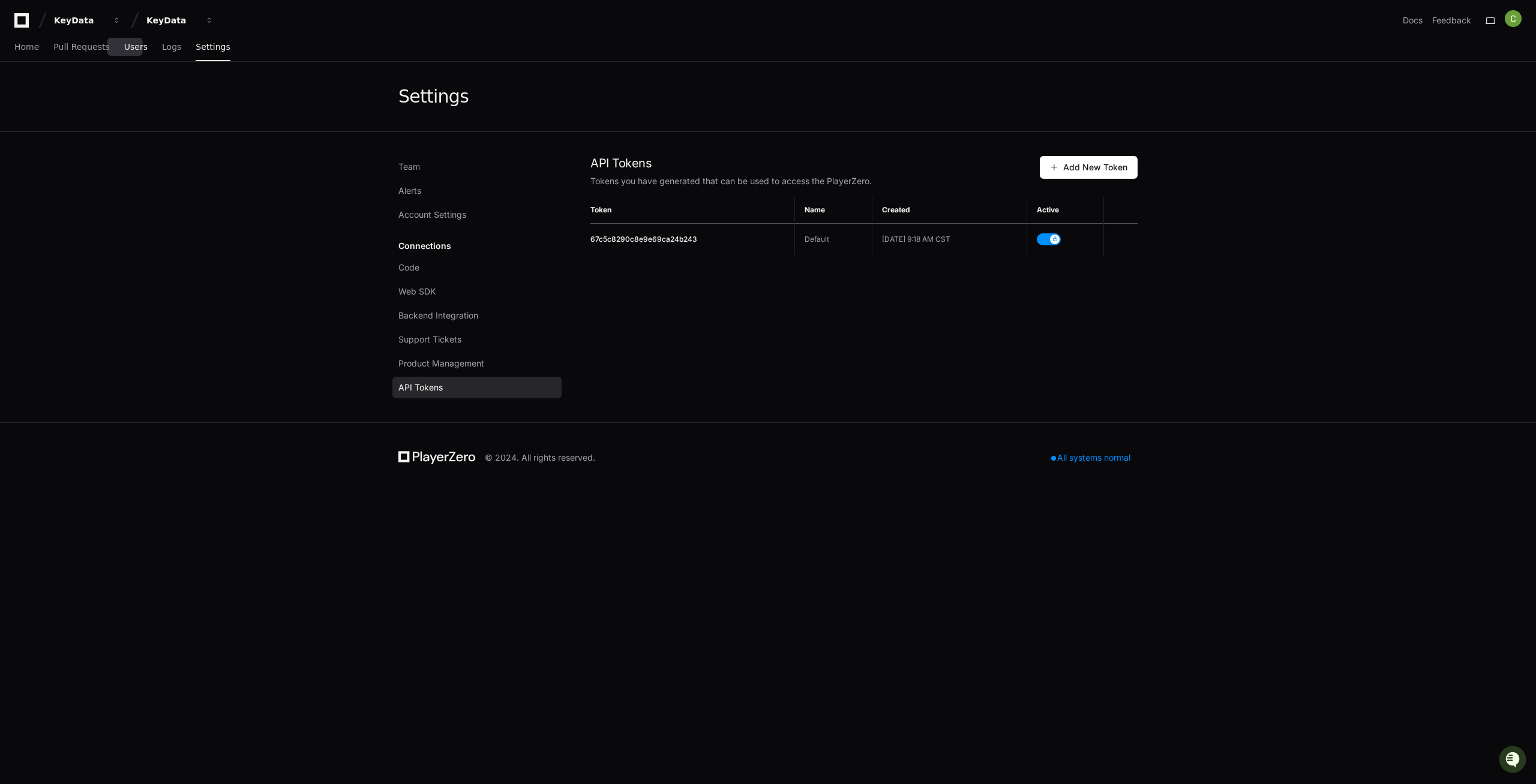
click at [124, 55] on link "Users" at bounding box center [136, 47] width 24 height 28
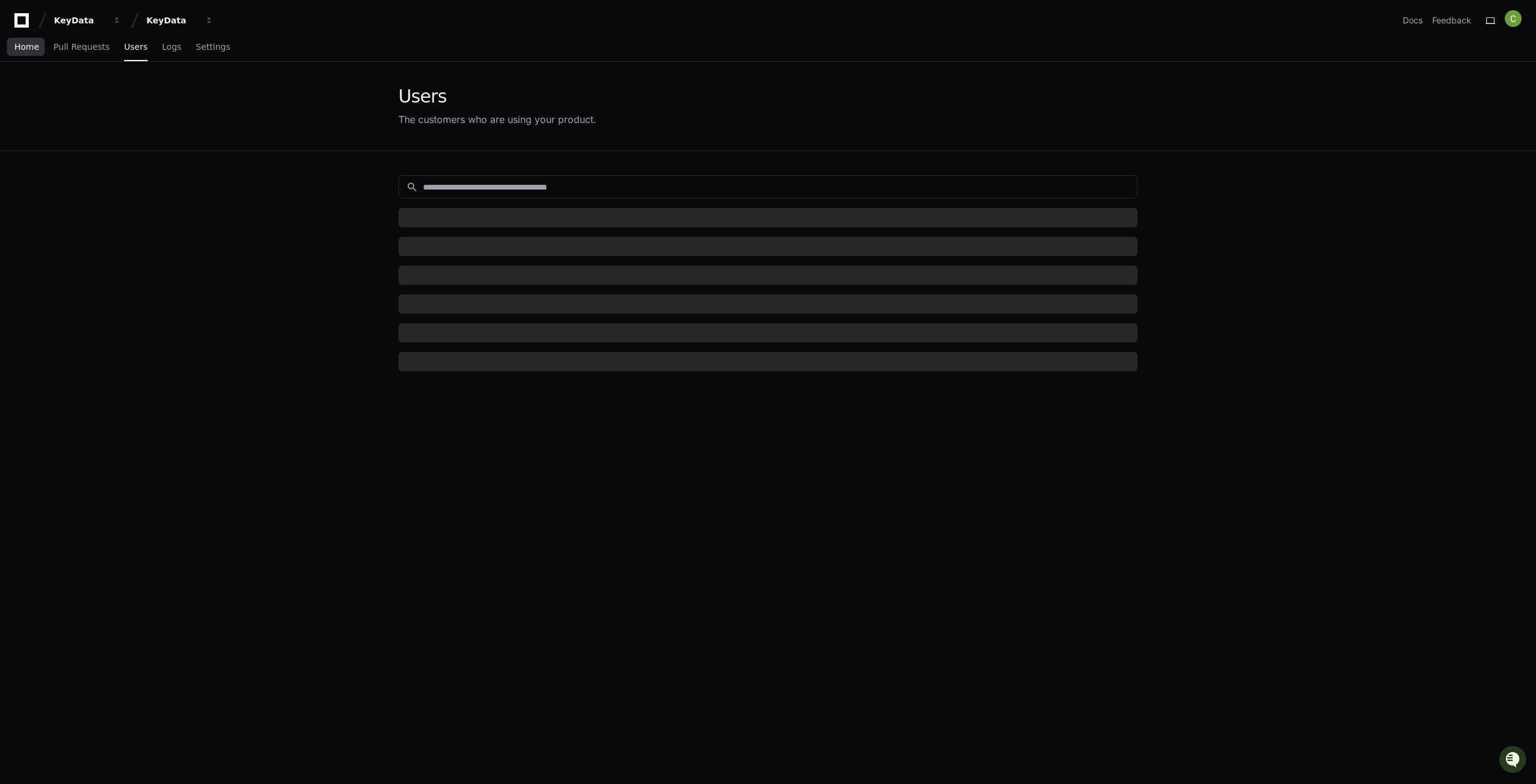
click at [21, 50] on span "Home" at bounding box center [26, 47] width 25 height 7
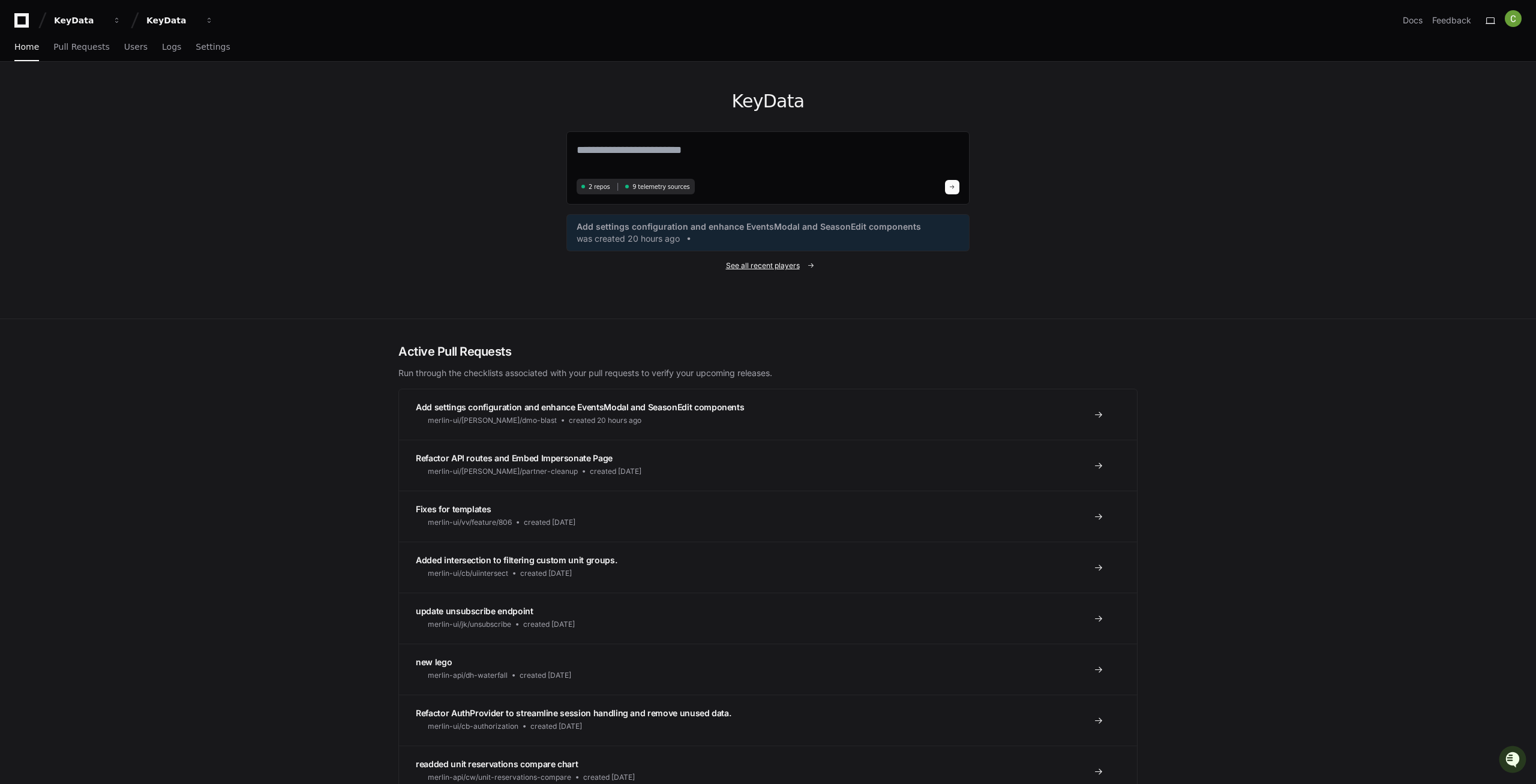
click at [745, 263] on span "See all recent players" at bounding box center [762, 266] width 74 height 9
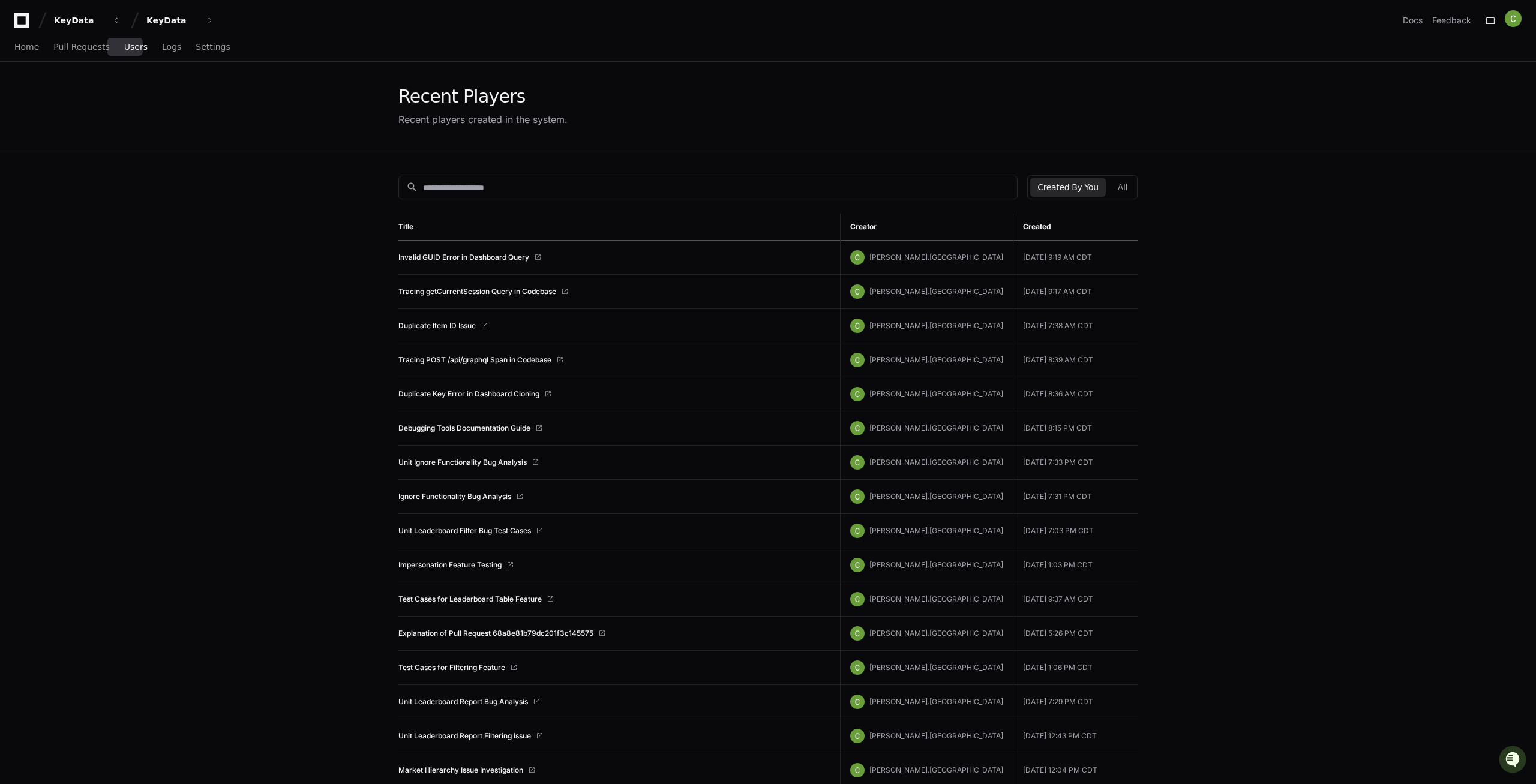
click at [124, 48] on span "Users" at bounding box center [136, 47] width 24 height 7
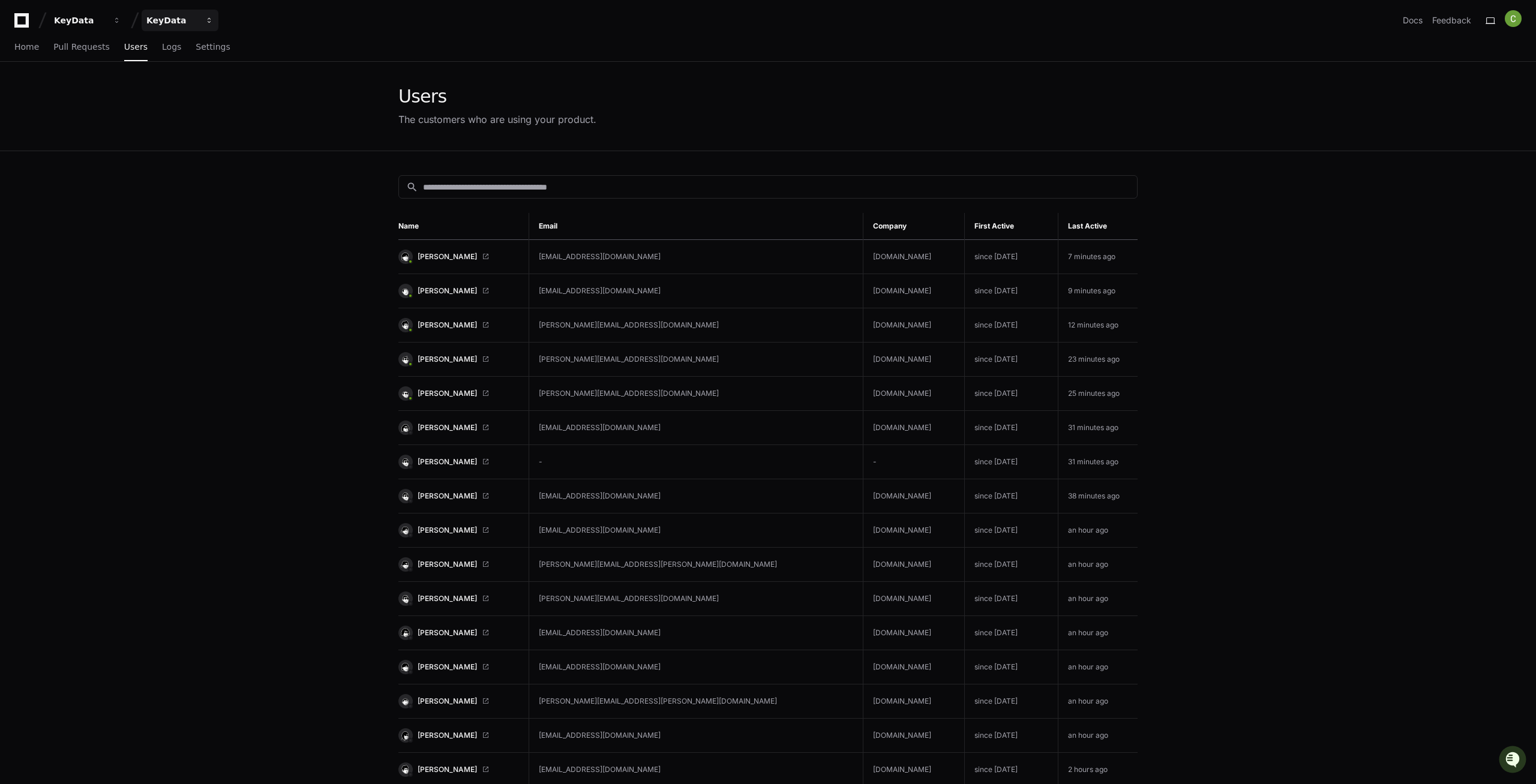
click at [106, 22] on div "KeyData" at bounding box center [79, 20] width 51 height 12
click at [174, 22] on div "KeyData" at bounding box center [172, 20] width 51 height 12
click at [114, 23] on span "button" at bounding box center [117, 20] width 9 height 9
click at [106, 17] on div "KeyData" at bounding box center [79, 20] width 51 height 12
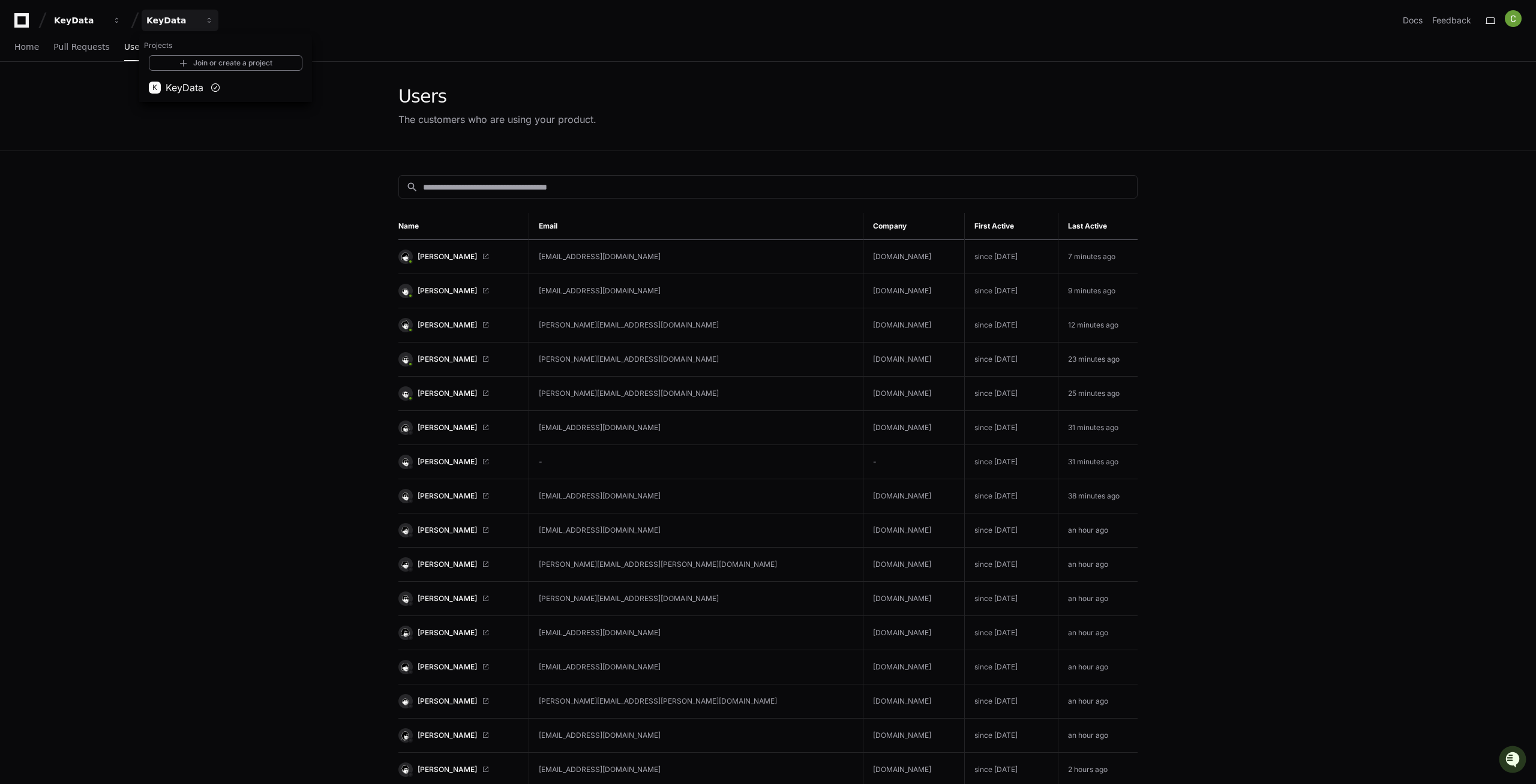
click at [290, 34] on div "Projects Join or create a project K KeyData" at bounding box center [225, 68] width 173 height 69
click at [163, 47] on span "Logs" at bounding box center [172, 47] width 19 height 7
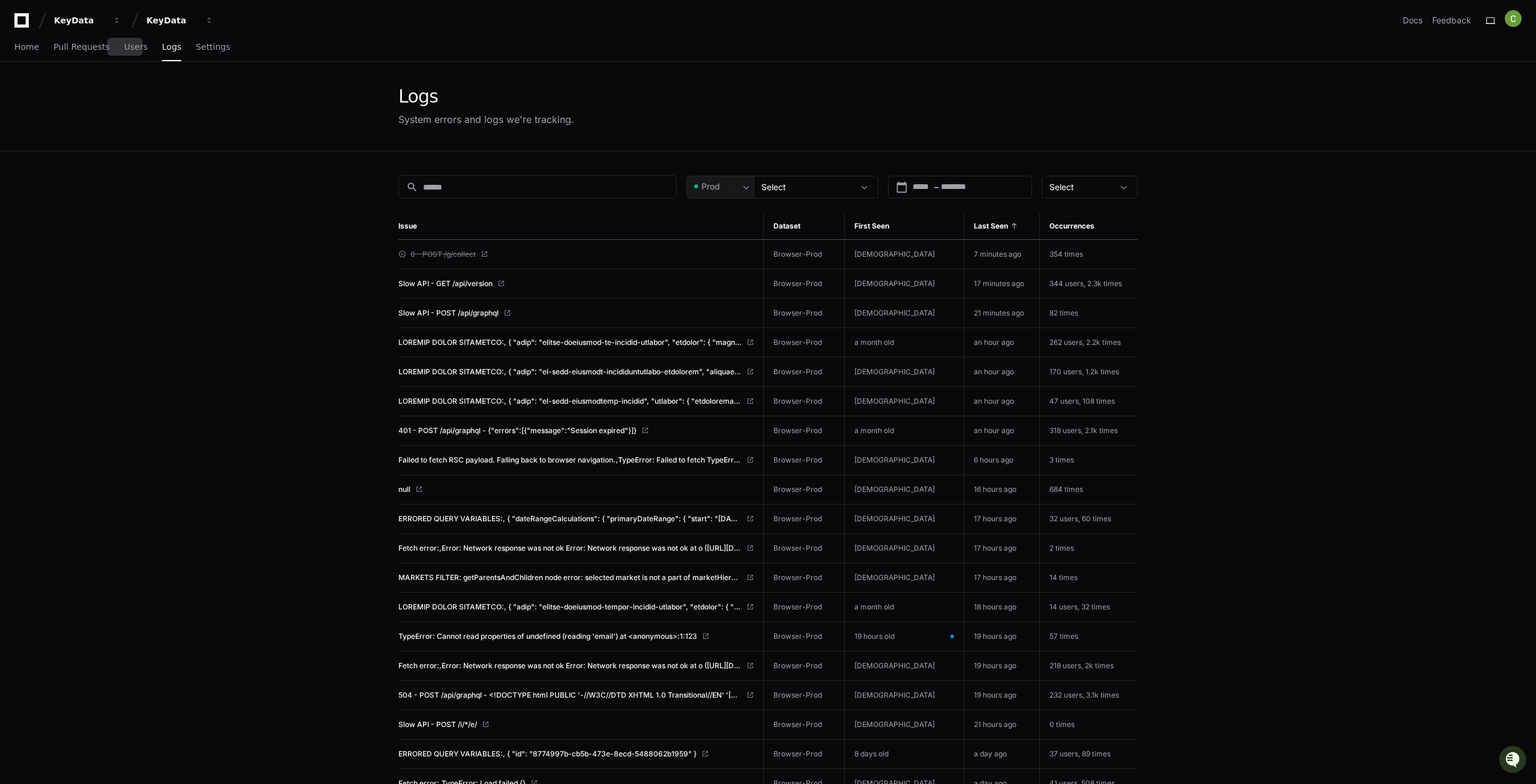
click at [108, 43] on div "Home Pull Requests Users Logs Settings" at bounding box center [122, 47] width 216 height 28
click at [111, 43] on div "Home Pull Requests Users Logs Settings" at bounding box center [122, 47] width 216 height 28
drag, startPoint x: 113, startPoint y: 43, endPoint x: 123, endPoint y: 51, distance: 12.8
click at [115, 43] on div "Home Pull Requests Users Logs Settings" at bounding box center [122, 47] width 216 height 28
click at [126, 55] on link "Users" at bounding box center [136, 47] width 24 height 28
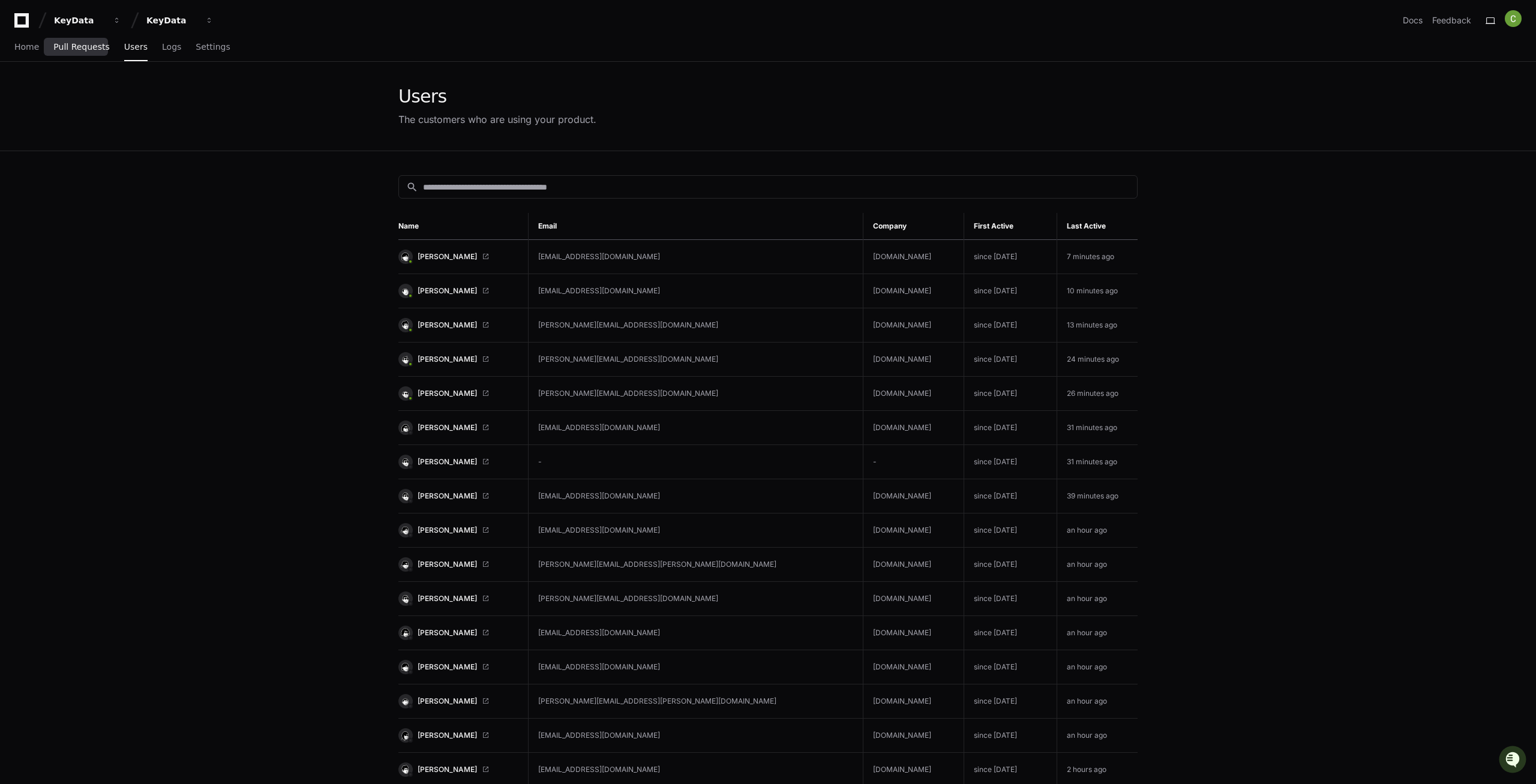
click at [82, 54] on link "Pull Requests" at bounding box center [81, 47] width 56 height 28
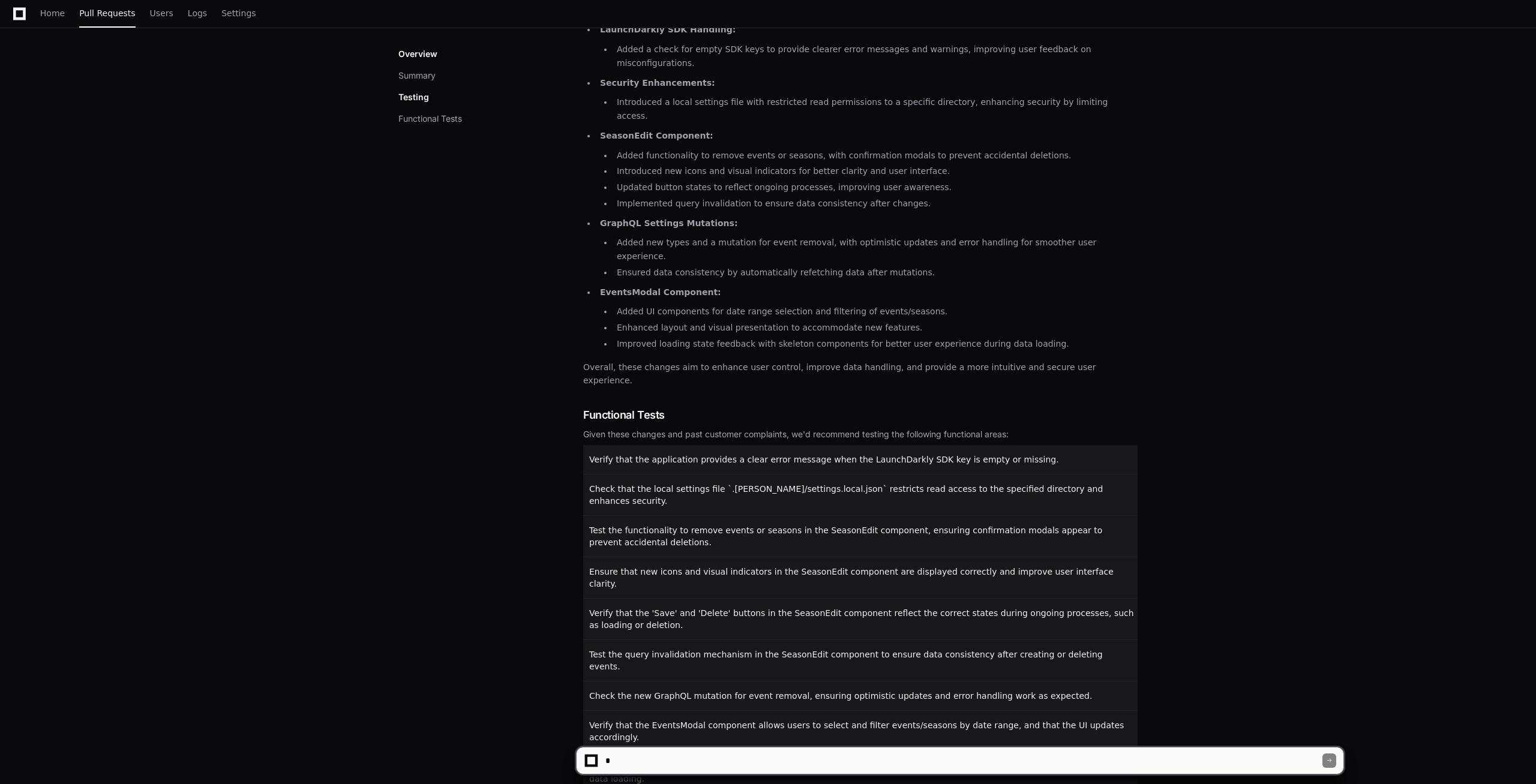
click at [658, 763] on textarea at bounding box center [963, 760] width 719 height 26
click at [643, 757] on textarea at bounding box center [963, 760] width 719 height 26
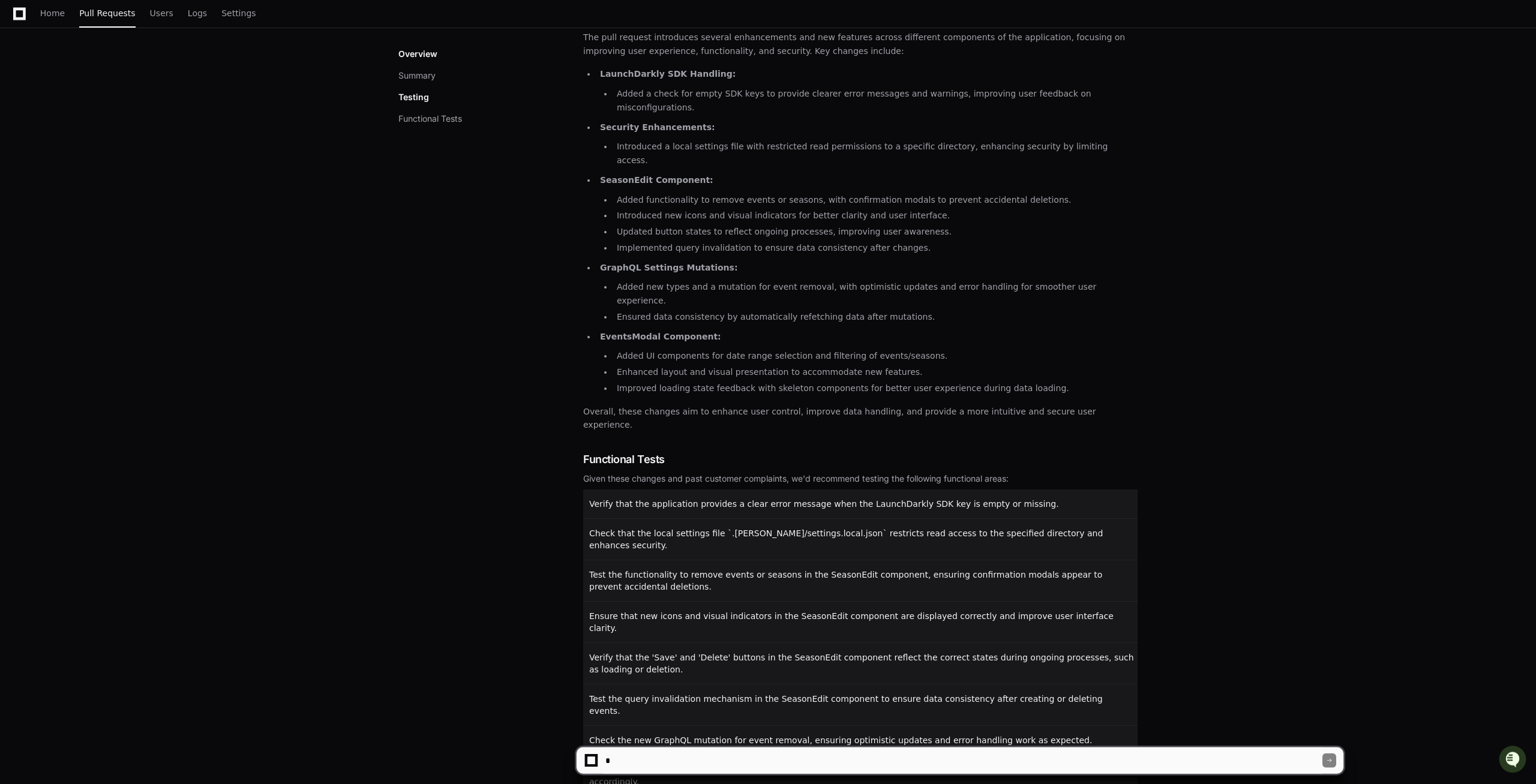
scroll to position [266, 0]
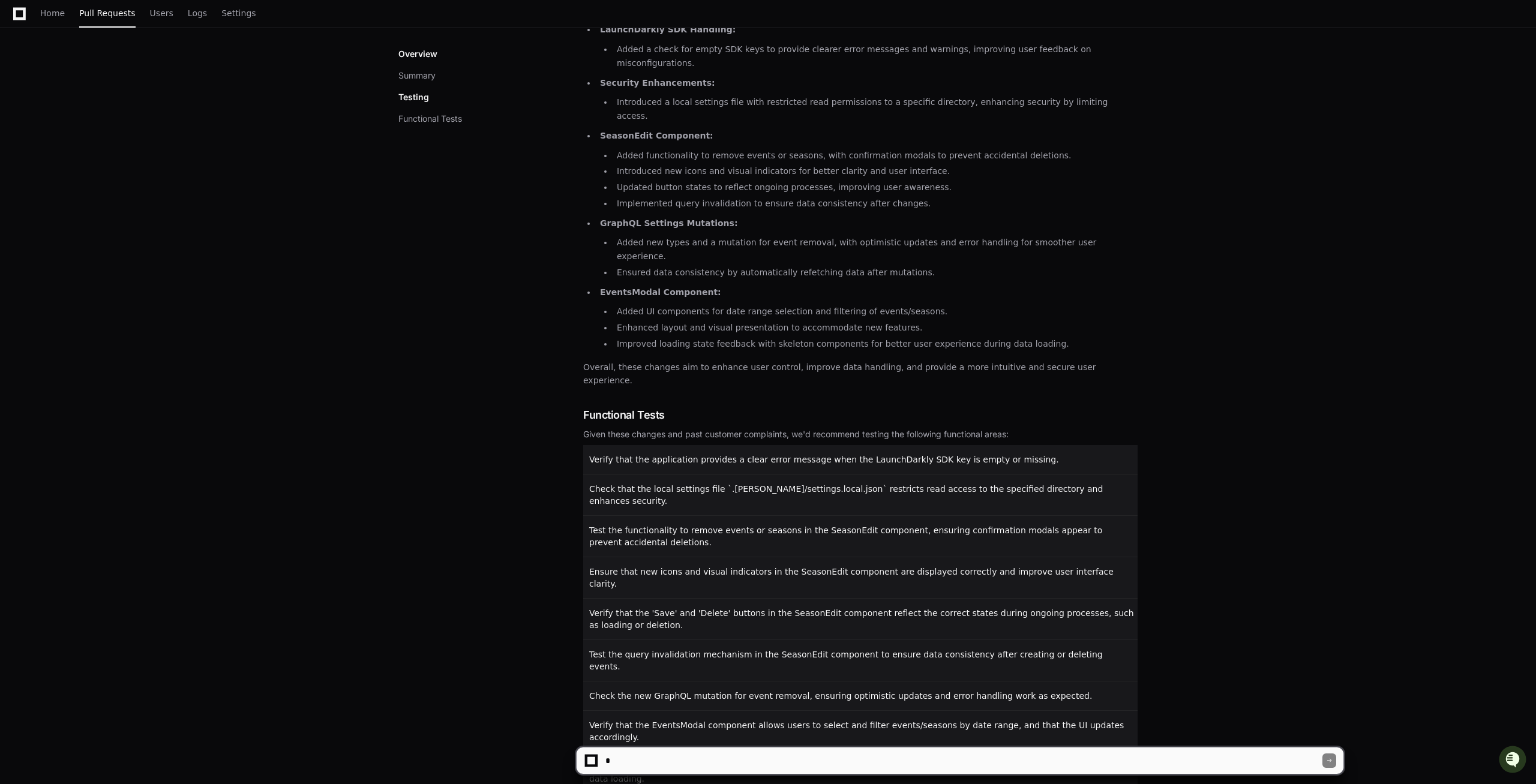
click at [631, 764] on textarea at bounding box center [963, 760] width 719 height 26
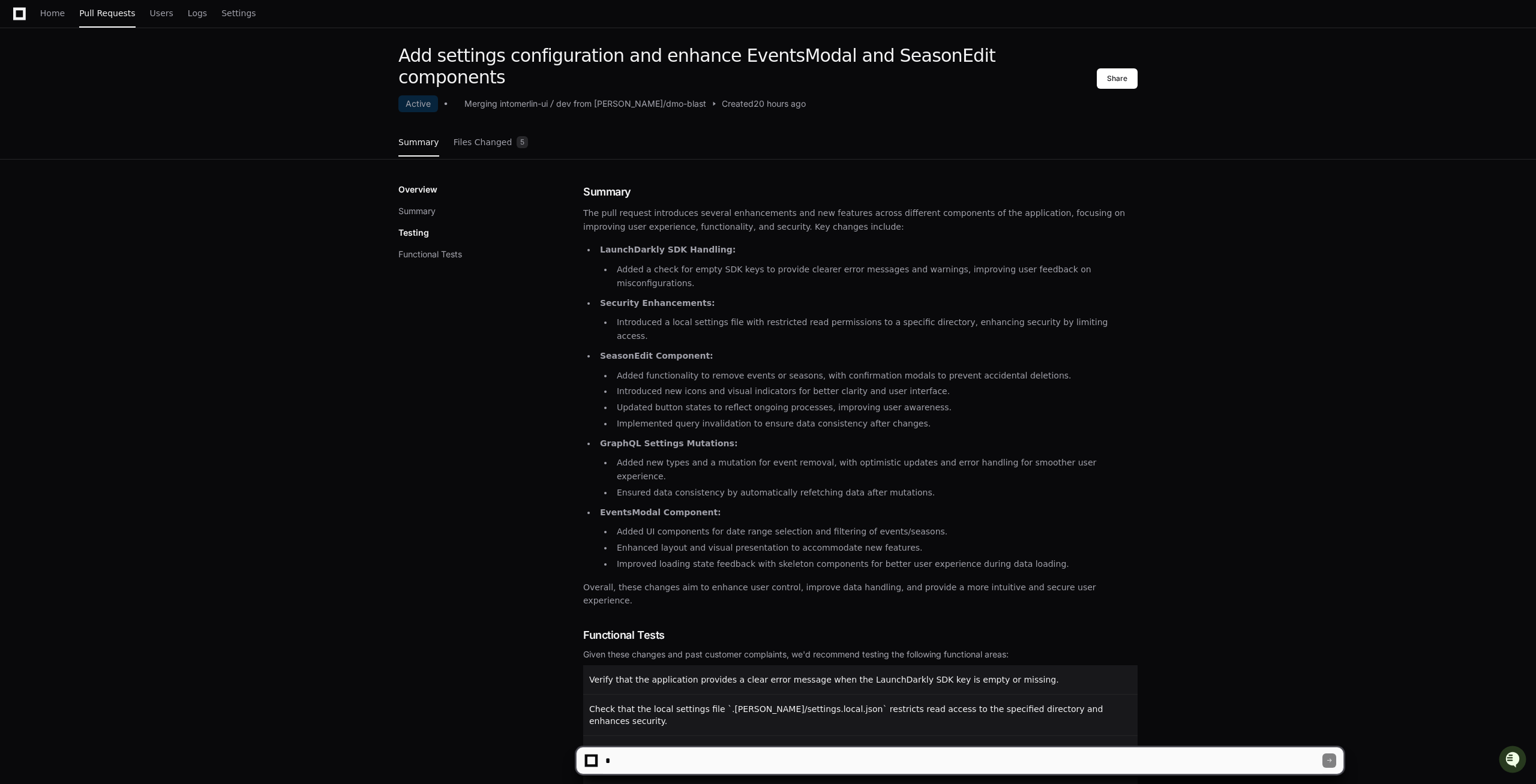
scroll to position [21, 0]
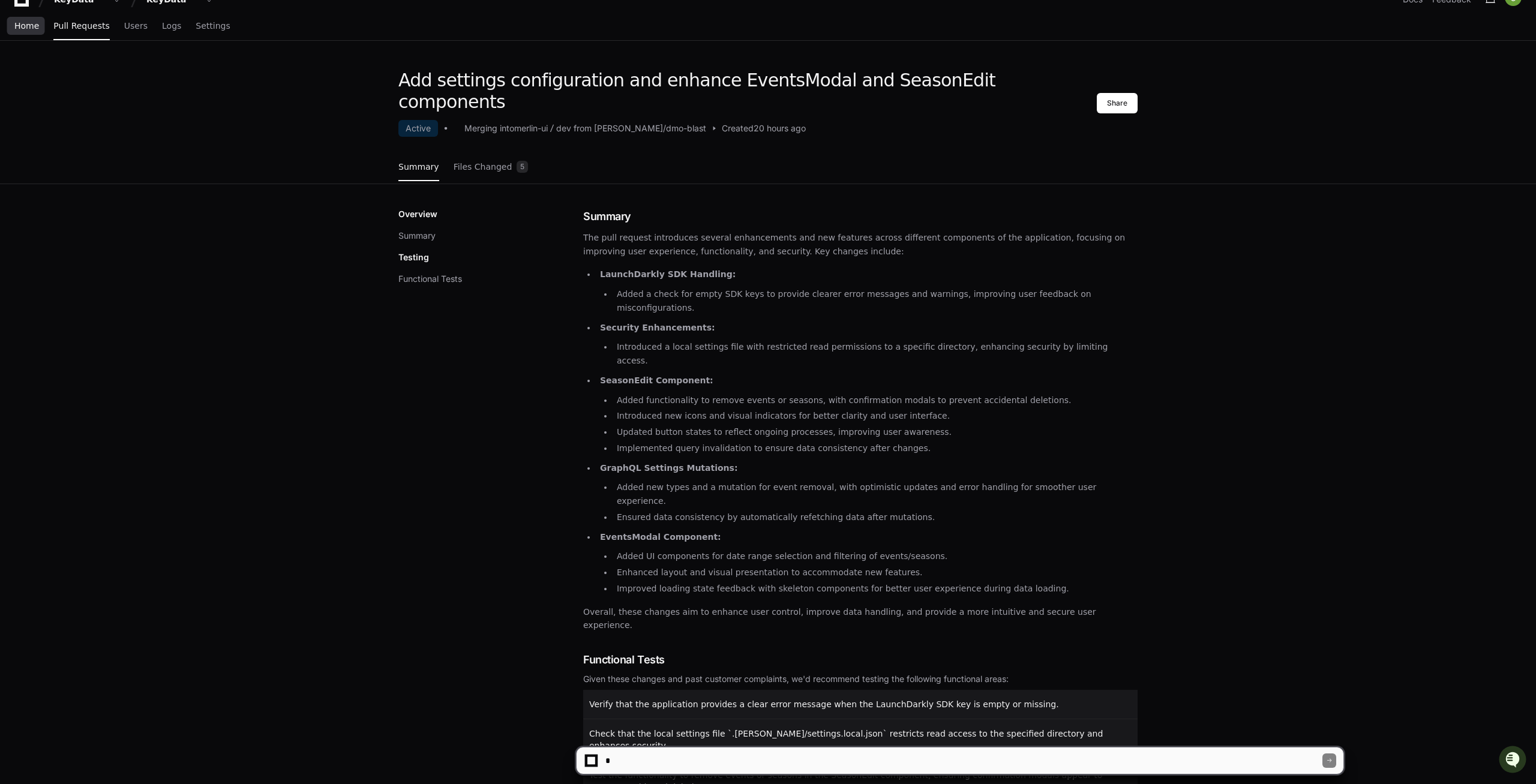
click at [34, 27] on span "Home" at bounding box center [26, 25] width 25 height 7
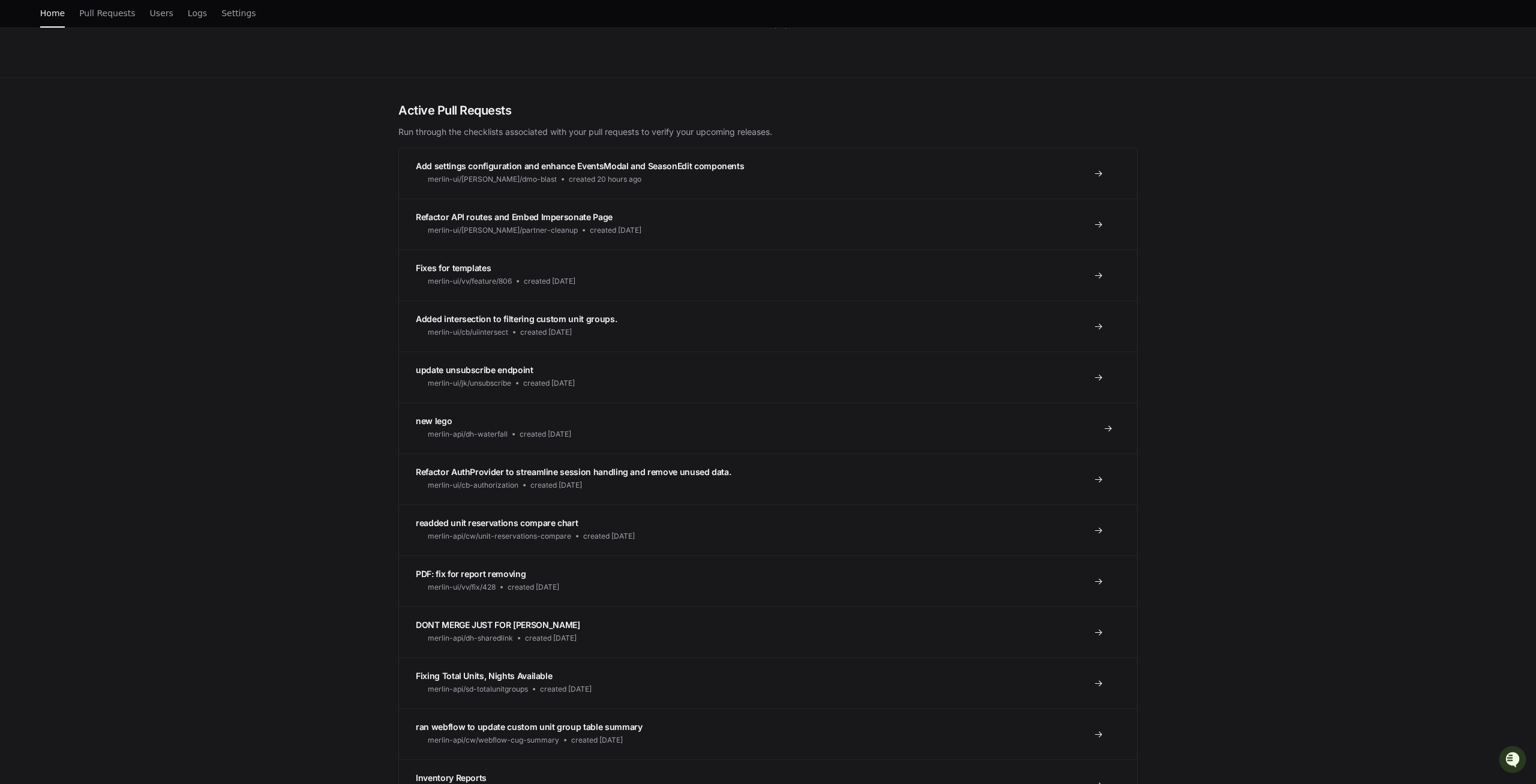
scroll to position [245, 0]
click at [507, 518] on span "readded unit reservations compare chart" at bounding box center [496, 519] width 162 height 10
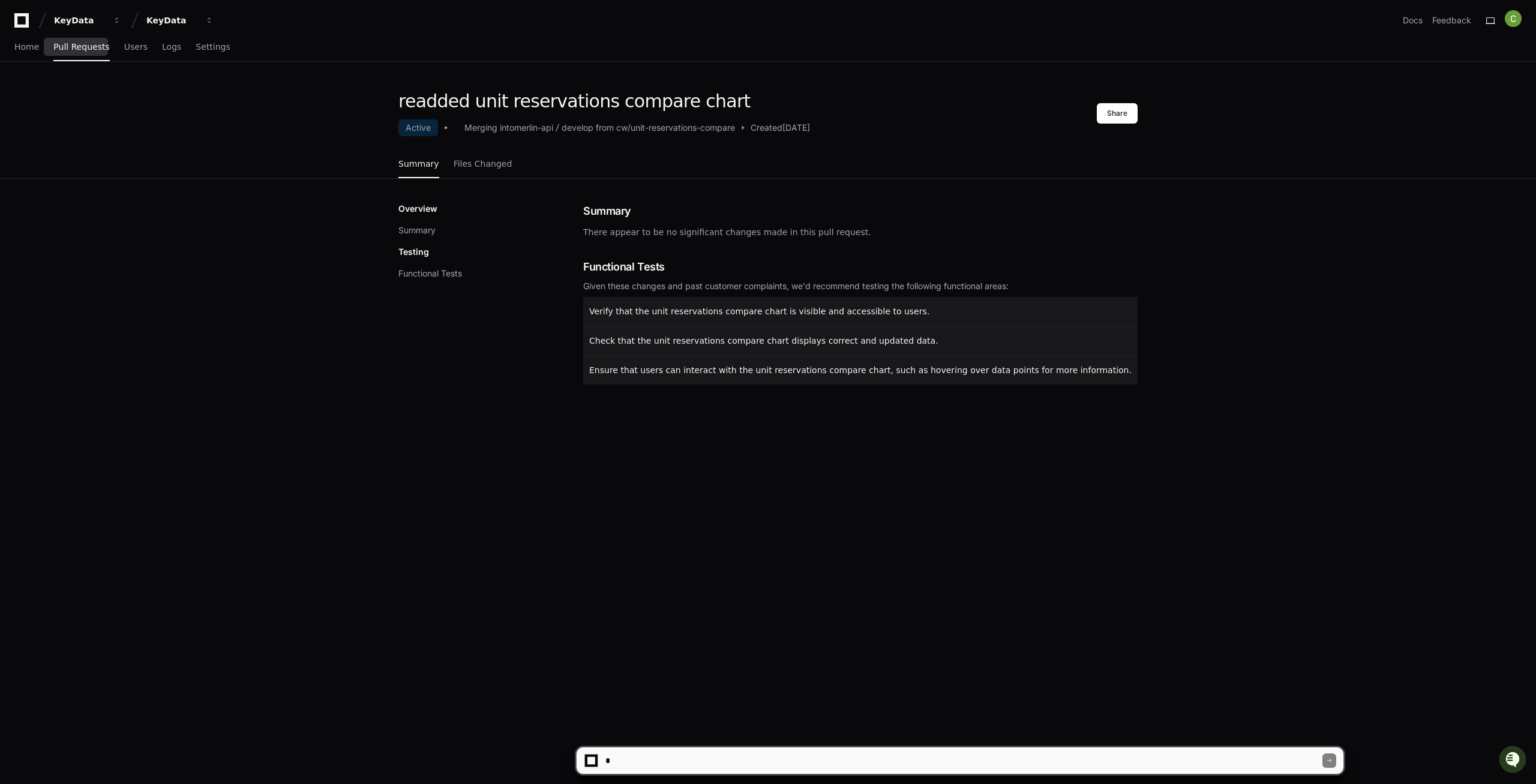
click at [81, 51] on span "Pull Requests" at bounding box center [81, 47] width 56 height 7
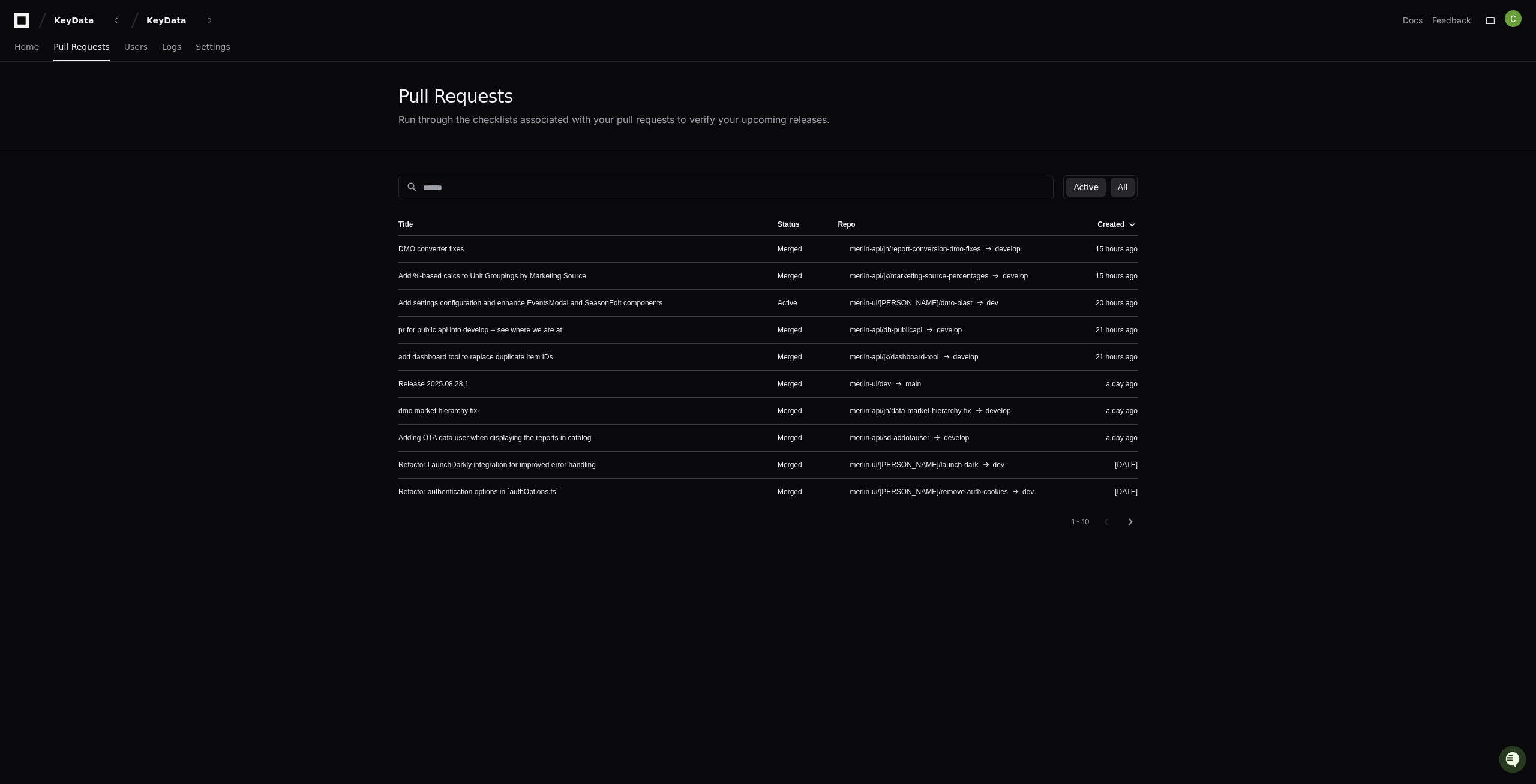
click at [1097, 185] on button "Active" at bounding box center [1085, 187] width 39 height 19
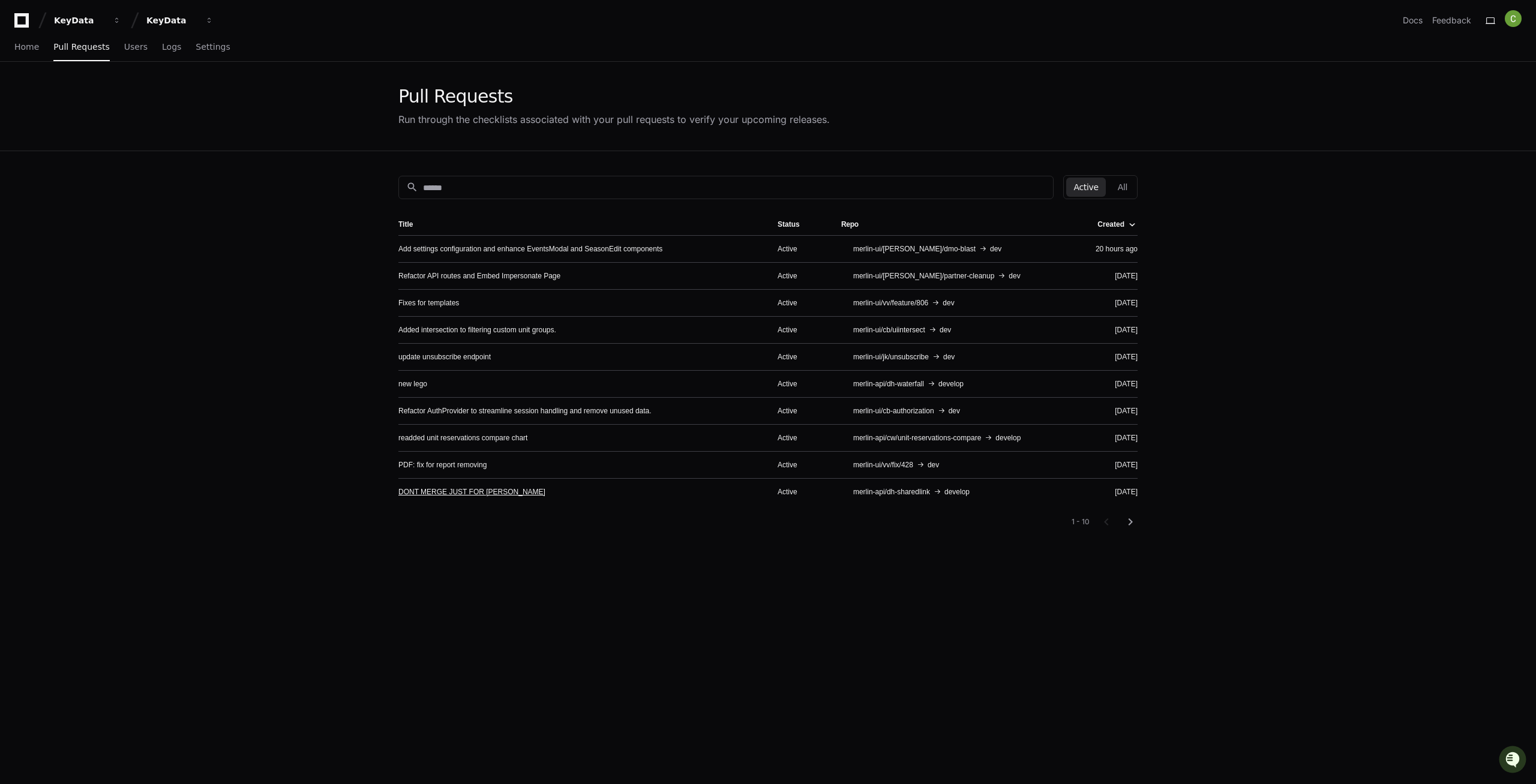
click at [457, 490] on link "DONT MERGE JUST FOR [PERSON_NAME]" at bounding box center [472, 492] width 147 height 9
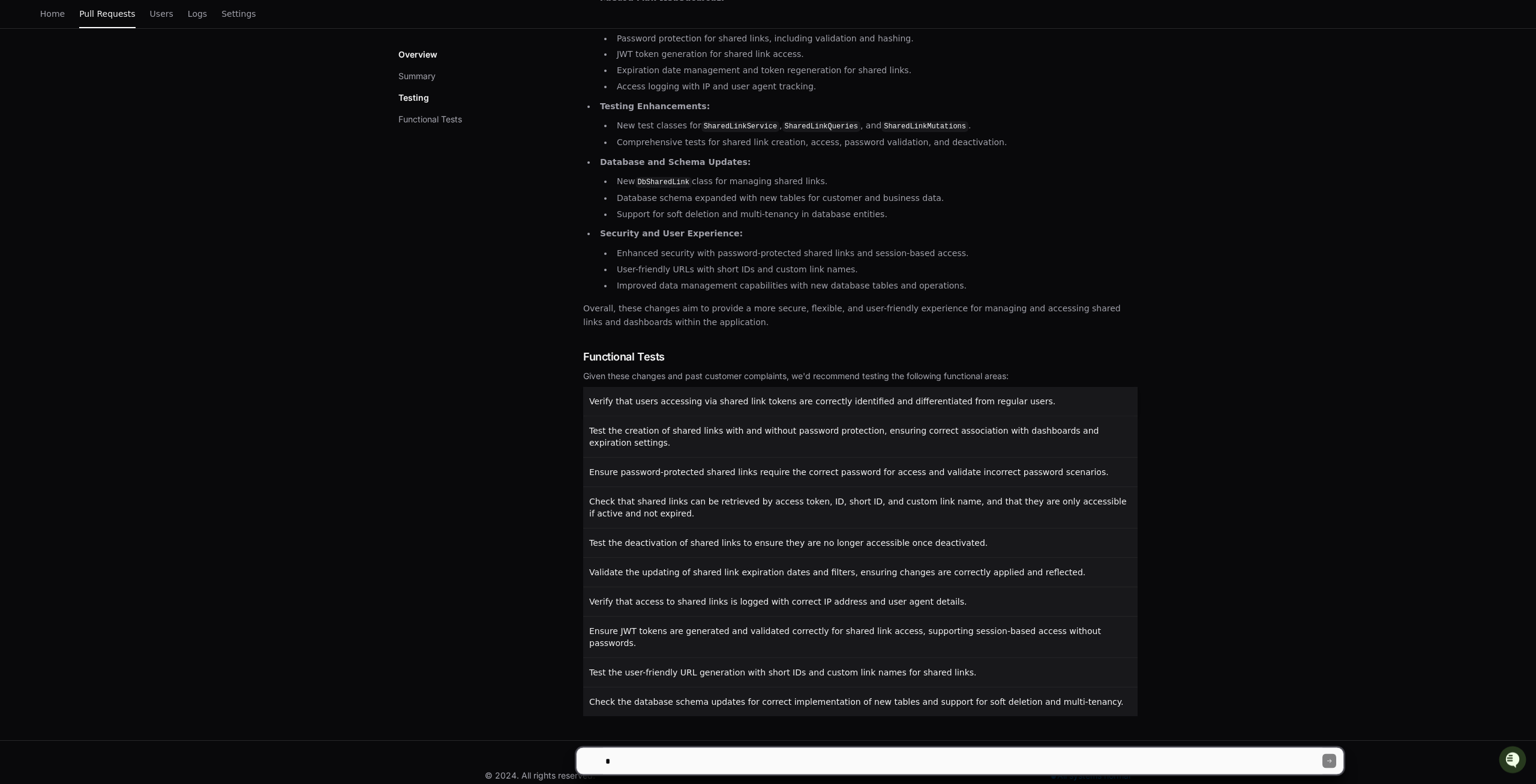
scroll to position [333, 0]
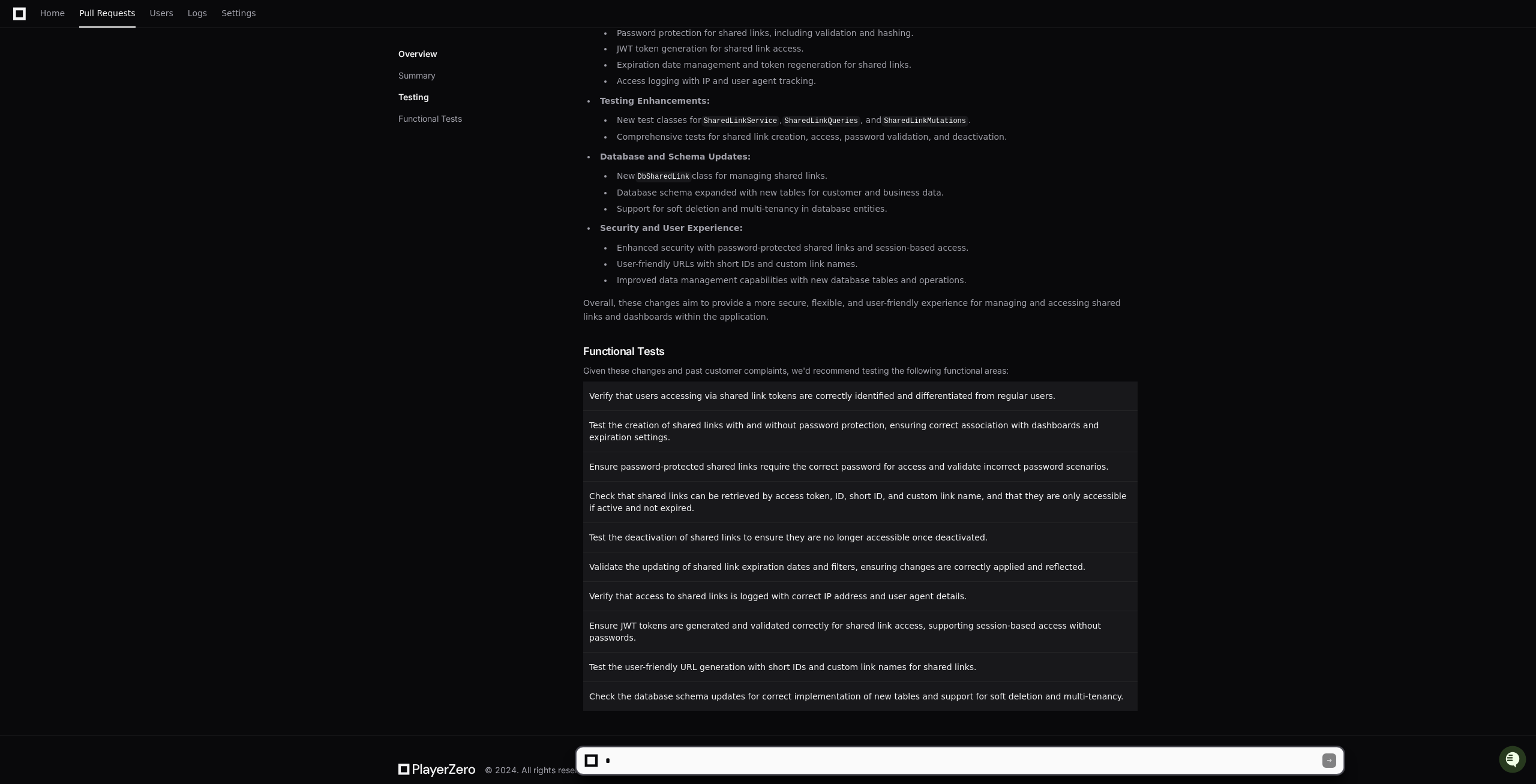
drag, startPoint x: 681, startPoint y: 331, endPoint x: 594, endPoint y: 141, distance: 209.0
click at [594, 141] on div "Summary The pull request introduces significant enhancements to the shared link…" at bounding box center [860, 292] width 554 height 836
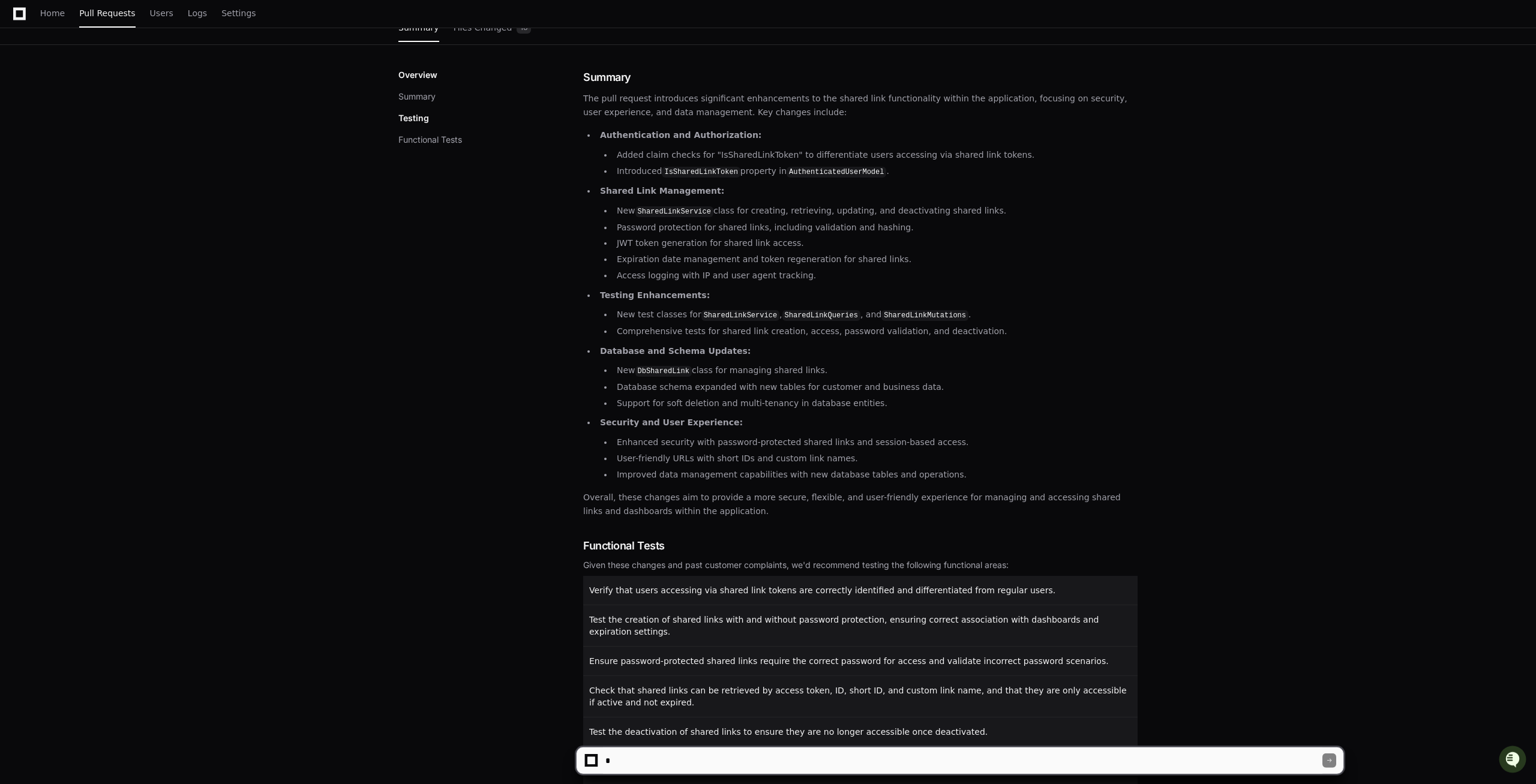
scroll to position [89, 0]
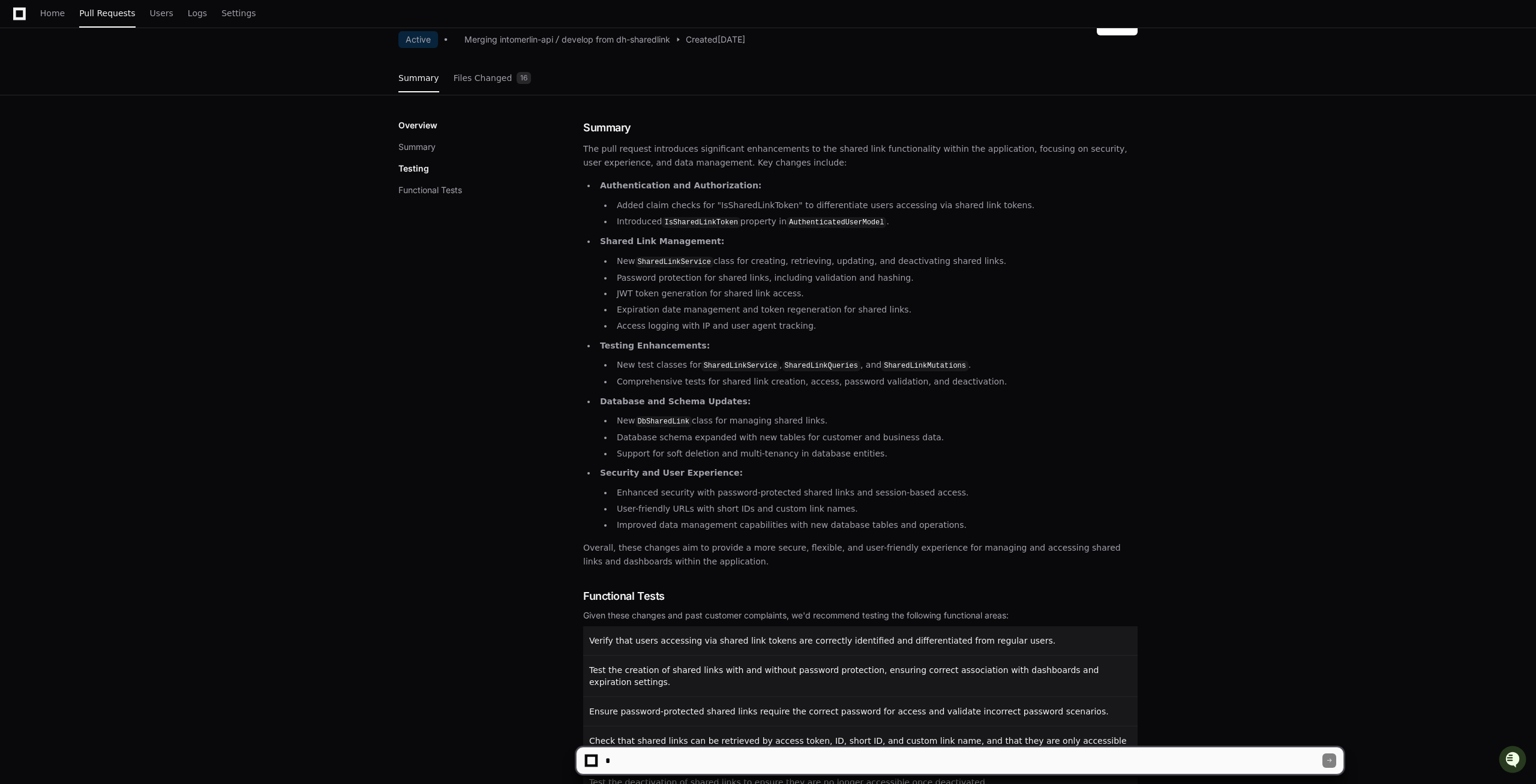
click at [602, 178] on p "The pull request introduces significant enhancements to the shared link functio…" at bounding box center [860, 356] width 554 height 427
click at [601, 181] on strong "Authentication and Authorization:" at bounding box center [681, 185] width 161 height 9
drag, startPoint x: 696, startPoint y: 564, endPoint x: 576, endPoint y: 153, distance: 428.2
click at [576, 153] on div "Overview Summary Testing Functional Tests Summary The pull request introduces s…" at bounding box center [768, 537] width 739 height 836
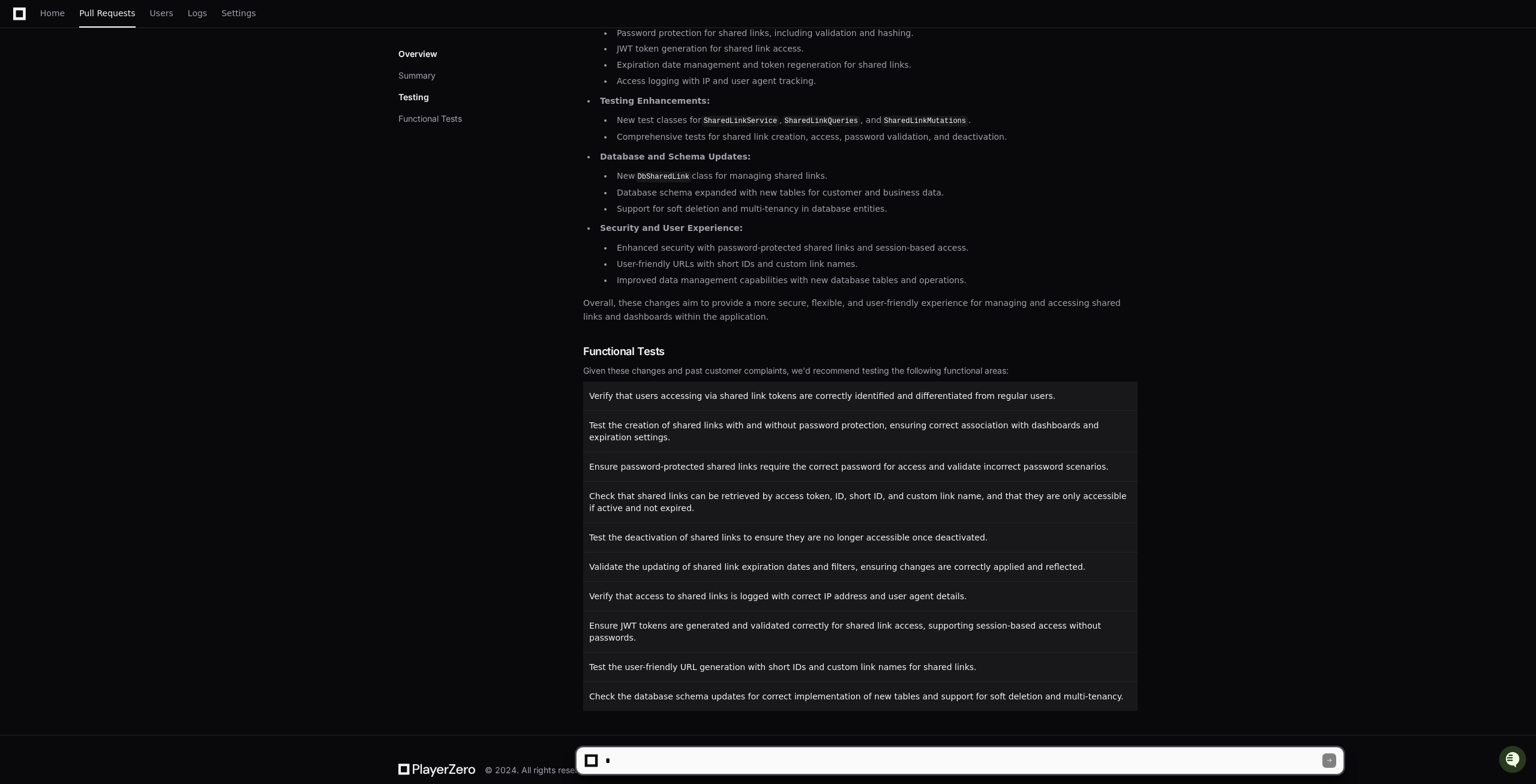
click at [689, 320] on p "Overall, these changes aim to provide a more secure, flexible, and user-friendl…" at bounding box center [860, 310] width 554 height 28
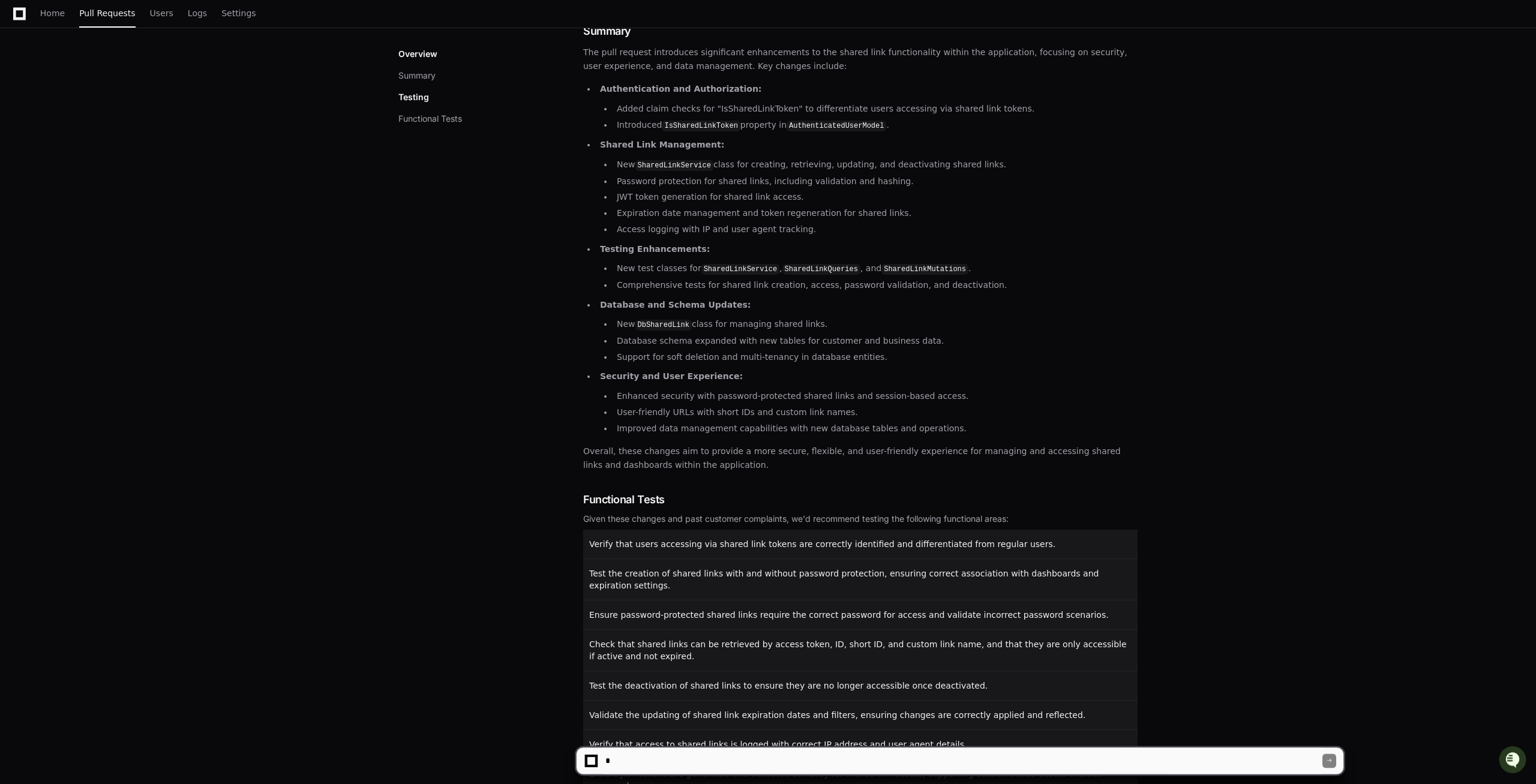
scroll to position [89, 0]
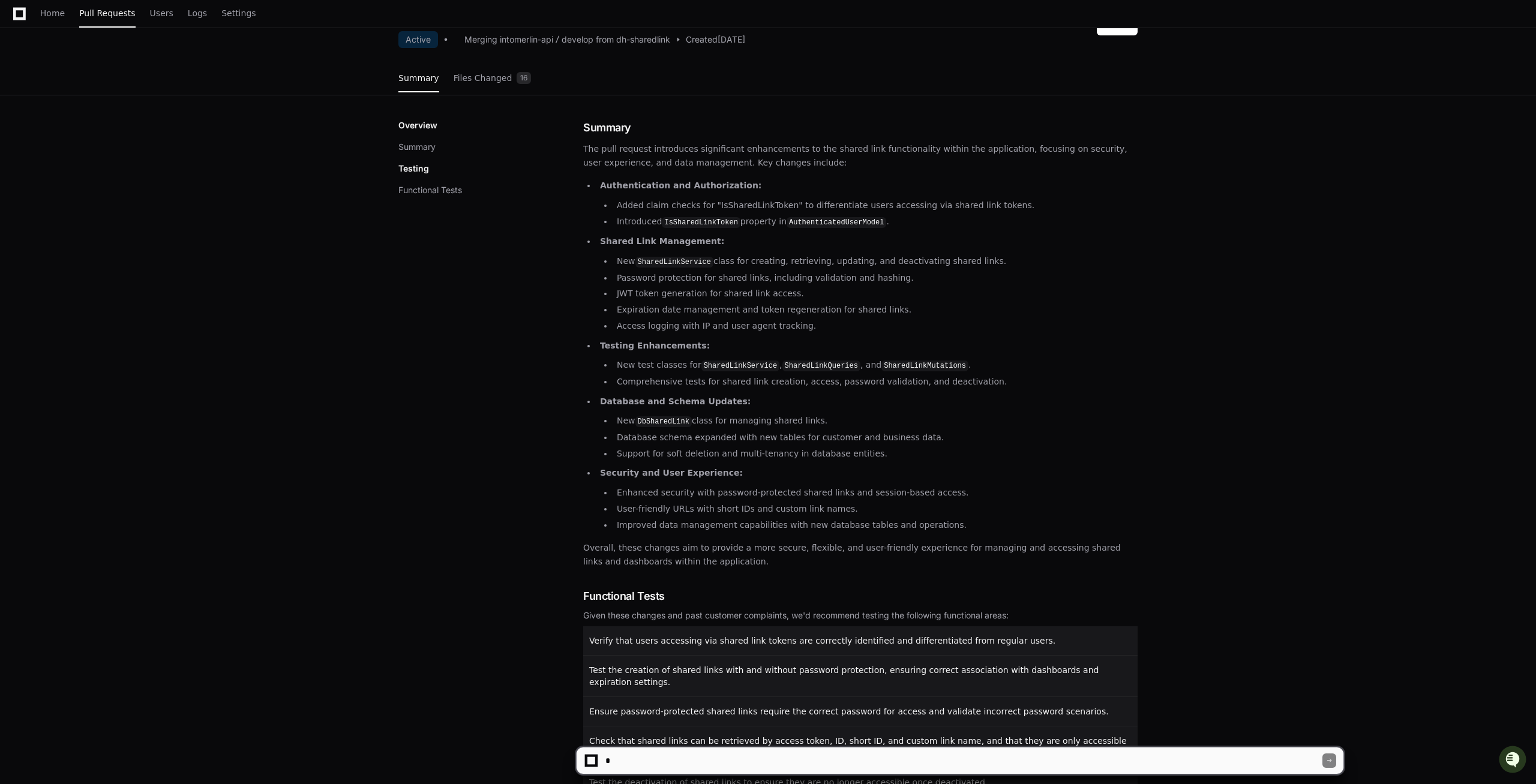
click at [741, 209] on li "Added claim checks for "IsSharedLinkToken" to differentiate users accessing via…" at bounding box center [875, 205] width 524 height 13
click at [741, 209] on li "Added claim checks for "IsSharedLinkToken" to differentiate users accessing via…" at bounding box center [875, 205] width 524 height 13
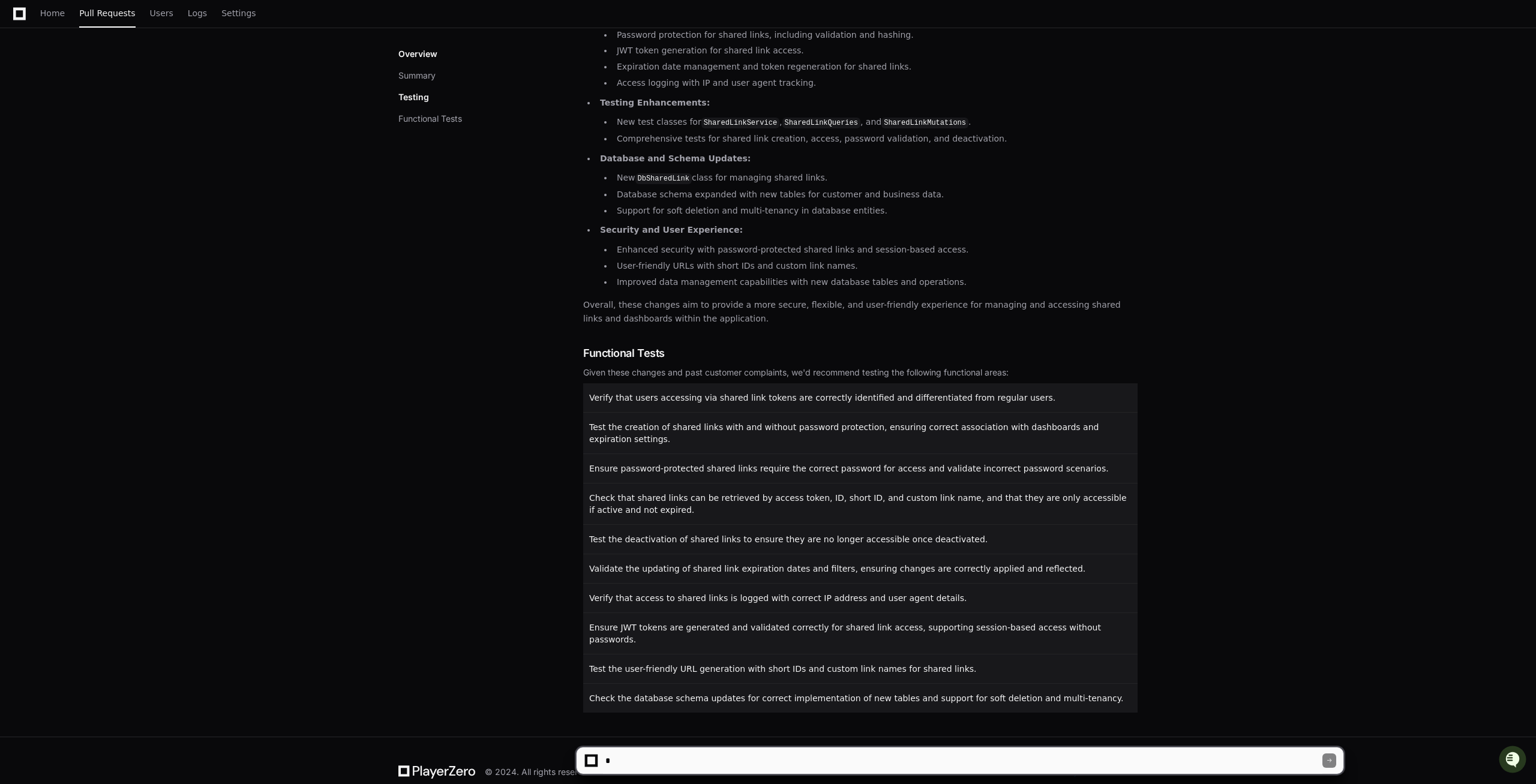
scroll to position [333, 0]
click at [662, 768] on textarea at bounding box center [963, 760] width 719 height 26
click at [662, 767] on textarea at bounding box center [963, 760] width 719 height 26
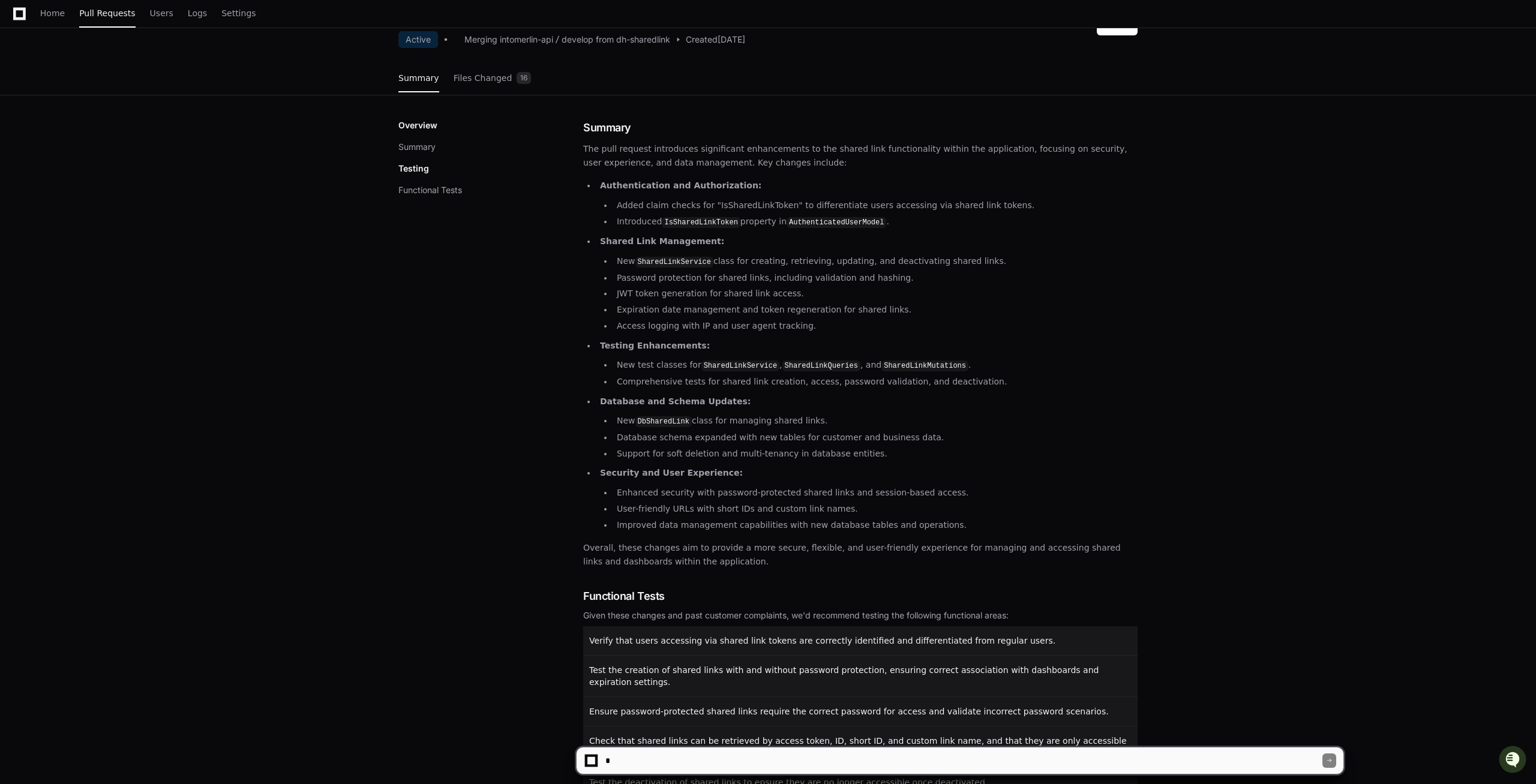
scroll to position [0, 0]
